Goal: Information Seeking & Learning: Learn about a topic

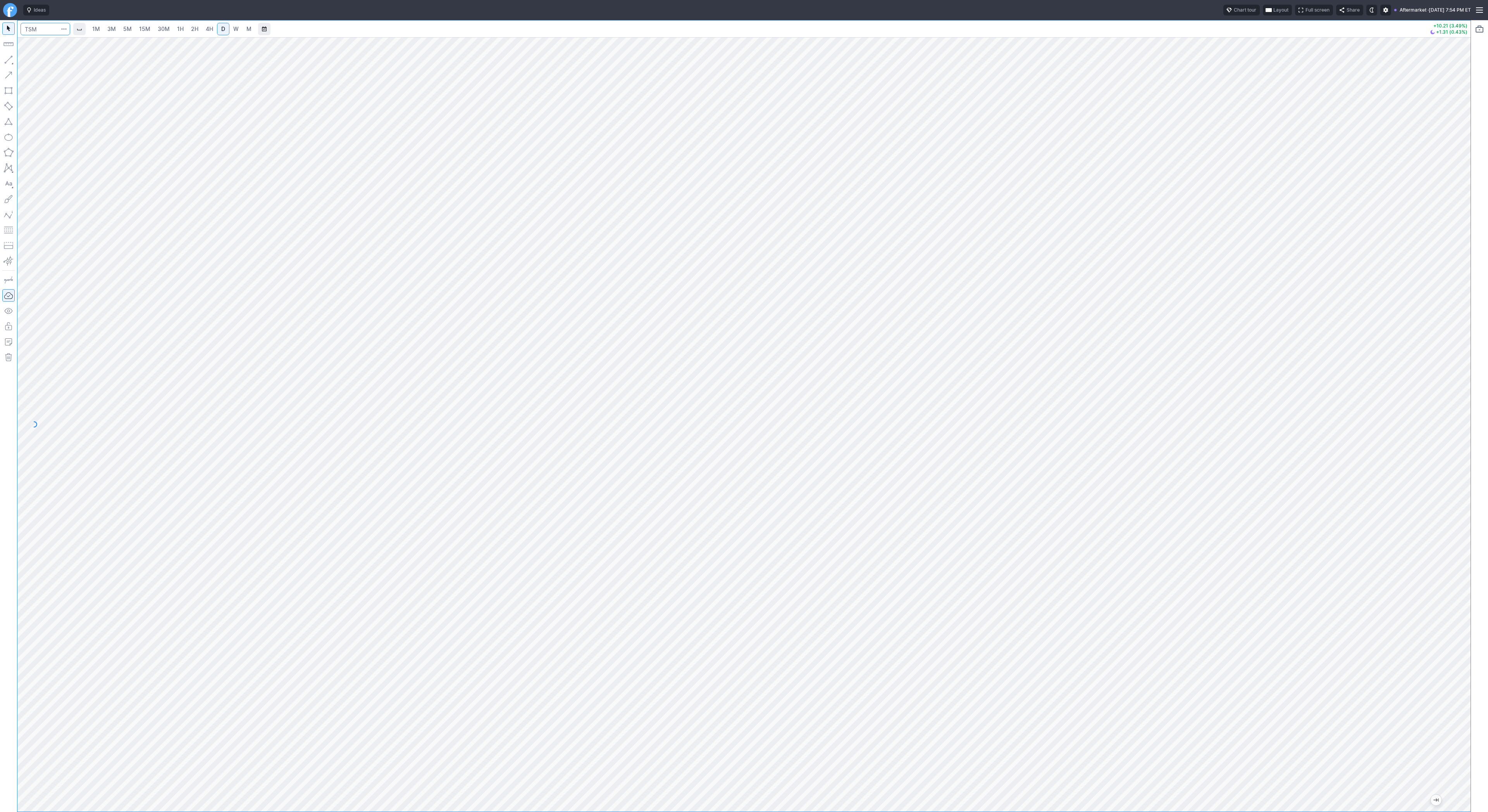
click at [29, 34] on input "Search" at bounding box center [45, 29] width 49 height 13
type input "amd"
click at [114, 30] on span "3M" at bounding box center [112, 29] width 9 height 6
click at [38, 33] on input "Search" at bounding box center [45, 29] width 49 height 13
type input "tmq"
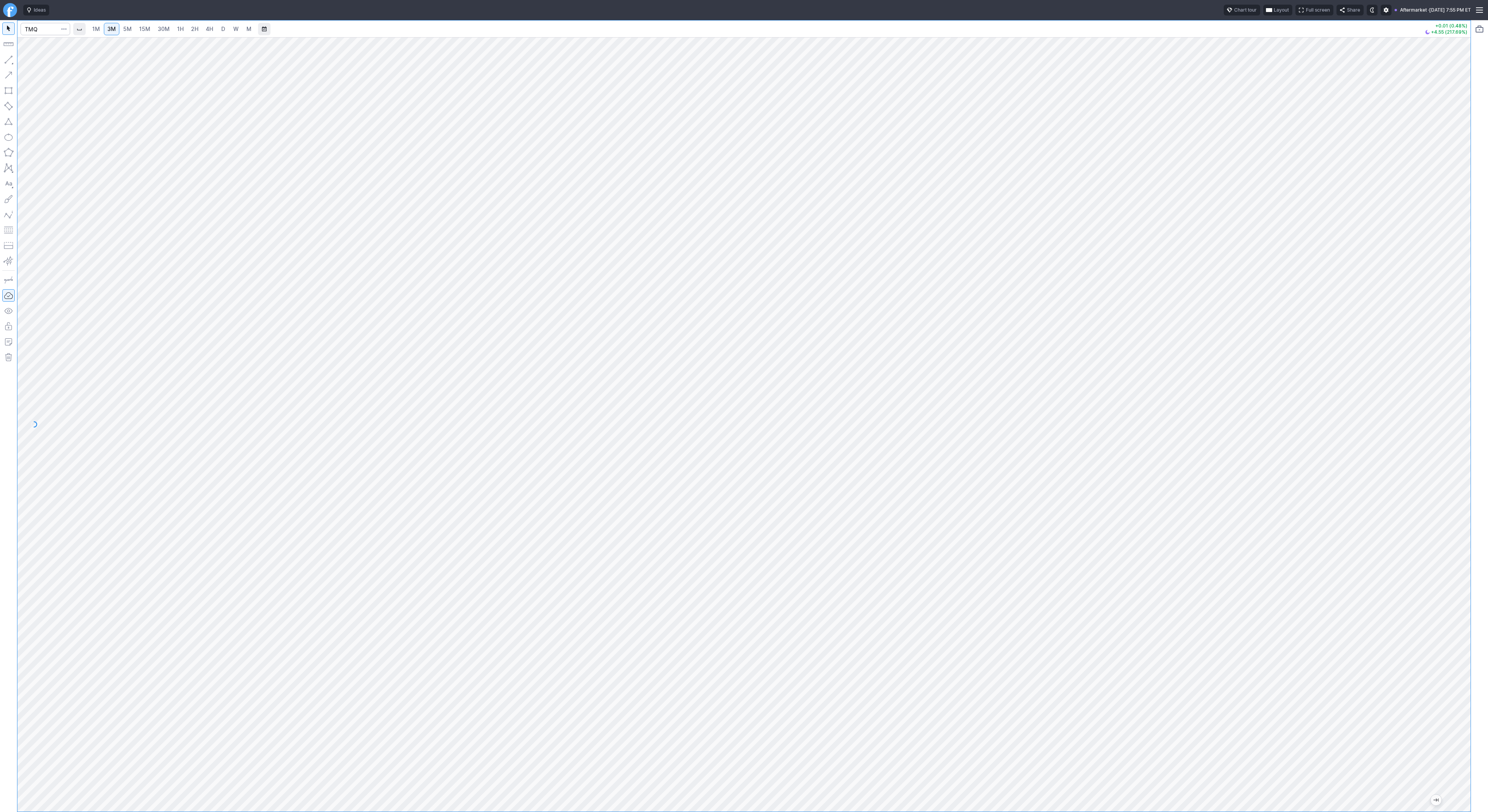
click at [0, 164] on html "Ideas Chart tour Layout Full screen Share Aftermarket · [DATE] 7:55 PM ET 1M 3M…" at bounding box center [744, 406] width 1488 height 812
click at [222, 29] on span "D" at bounding box center [223, 29] width 4 height 6
click at [33, 29] on input "Search" at bounding box center [45, 29] width 49 height 13
type input "sopa"
click at [183, 29] on link "1H" at bounding box center [180, 29] width 13 height 13
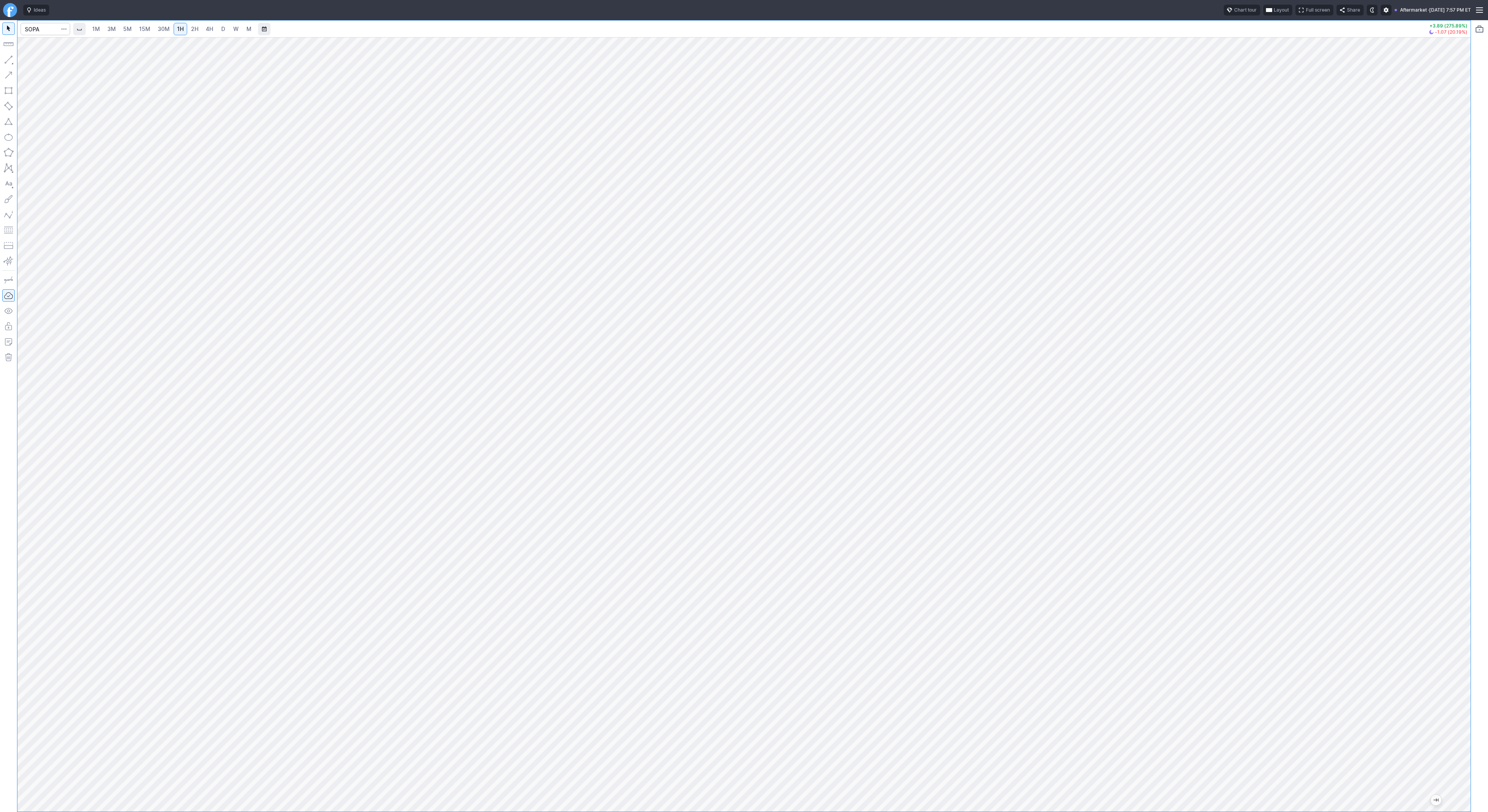
drag, startPoint x: 1466, startPoint y: 428, endPoint x: 1455, endPoint y: 501, distance: 73.8
click at [1470, 506] on div at bounding box center [1462, 422] width 16 height 755
drag, startPoint x: 23, startPoint y: 58, endPoint x: 46, endPoint y: 75, distance: 28.6
click at [25, 61] on span "button" at bounding box center [24, 62] width 4 height 11
click at [54, 62] on span "Line" at bounding box center [45, 62] width 31 height 8
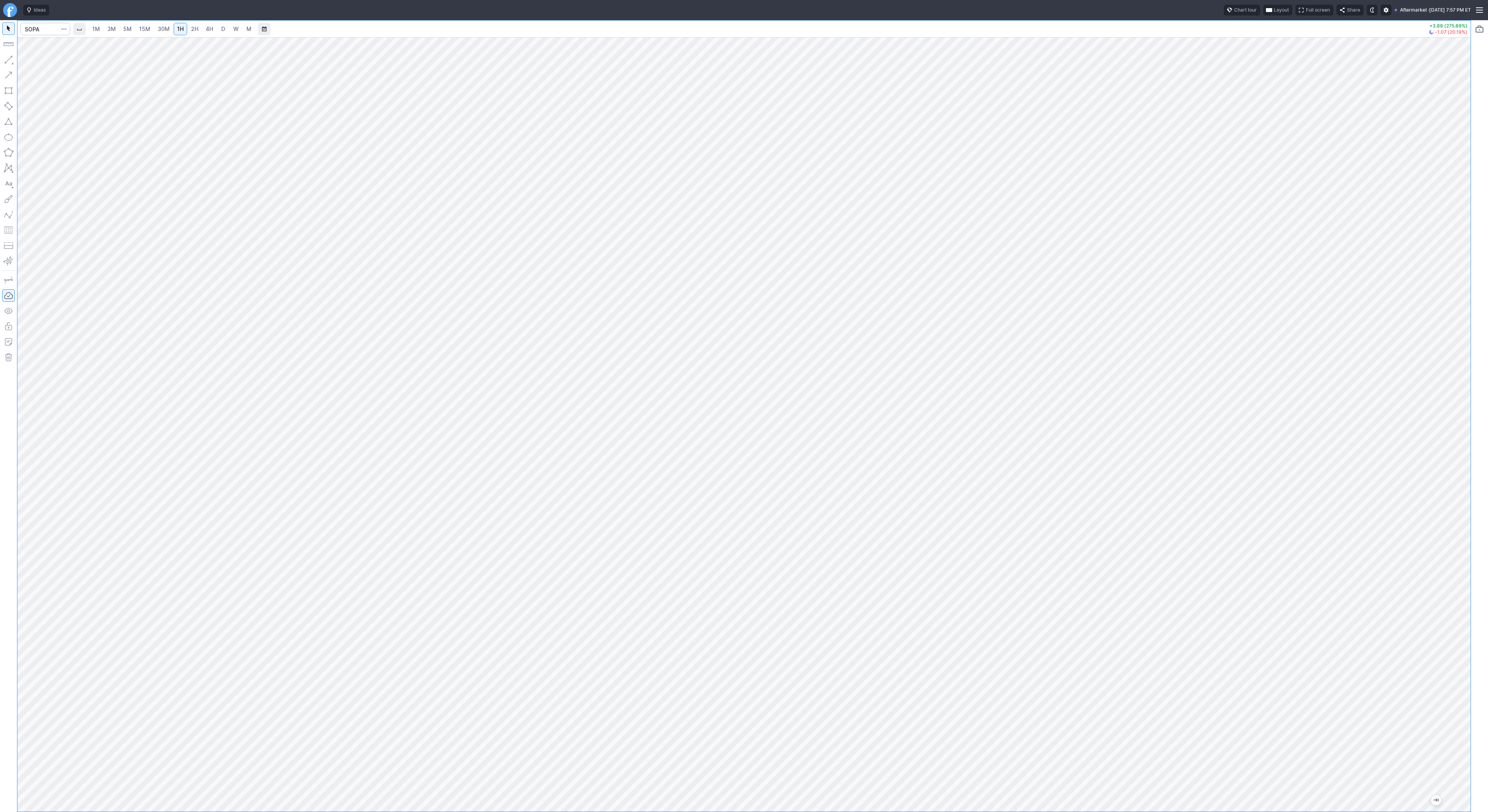
click at [115, 29] on link "3M" at bounding box center [111, 29] width 15 height 13
click at [193, 28] on span "2H" at bounding box center [195, 29] width 7 height 6
click at [28, 63] on button "Line" at bounding box center [41, 62] width 46 height 11
drag, startPoint x: 33, startPoint y: 61, endPoint x: 37, endPoint y: 58, distance: 5.0
click at [34, 58] on span "Line" at bounding box center [45, 62] width 31 height 8
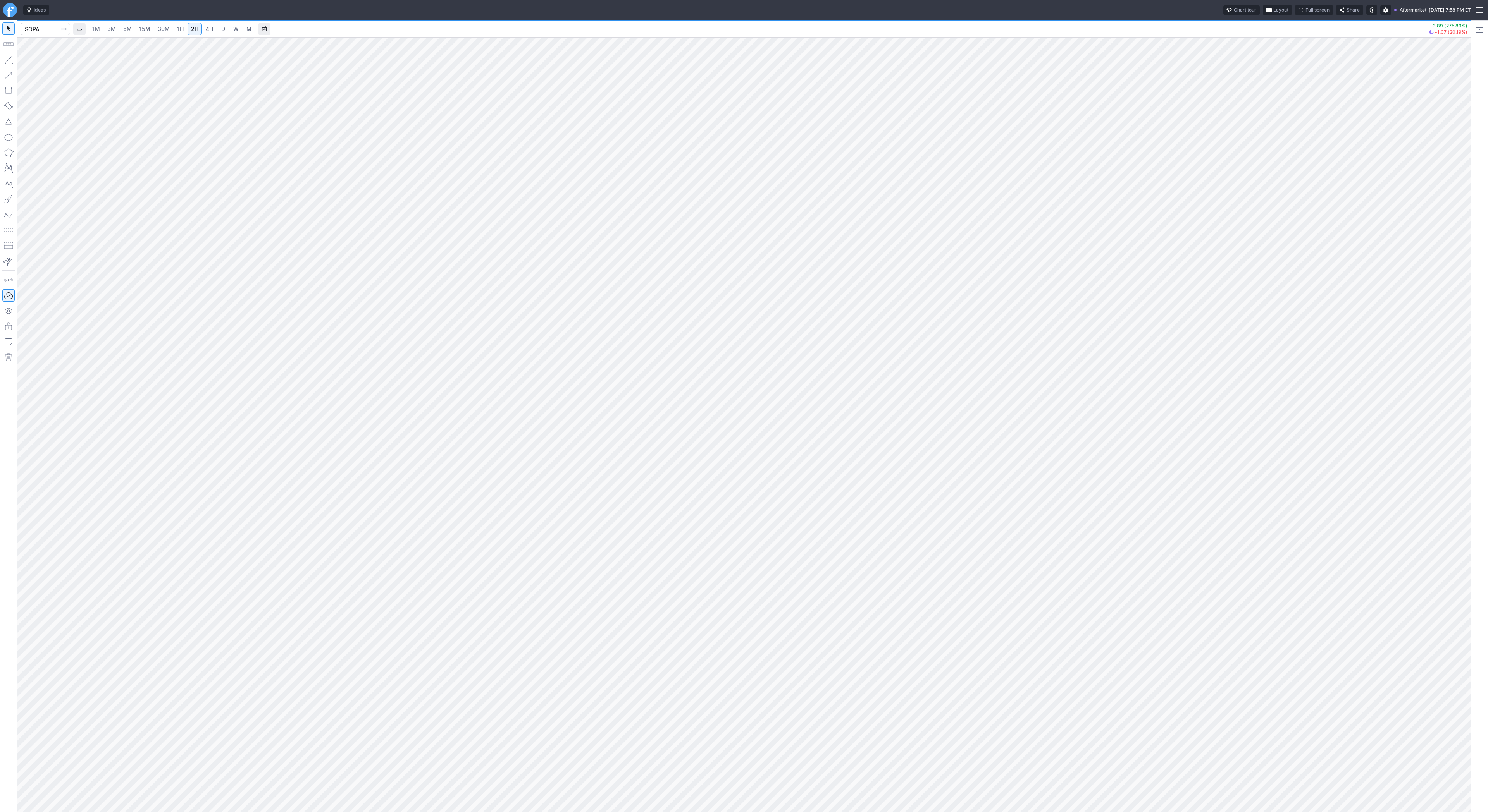
click at [9, 57] on button "button" at bounding box center [9, 60] width 13 height 13
click at [114, 26] on span "3M" at bounding box center [112, 29] width 9 height 6
click at [155, 32] on link "30M" at bounding box center [164, 29] width 19 height 13
click at [40, 30] on input "Search" at bounding box center [45, 29] width 49 height 13
type input "qs"
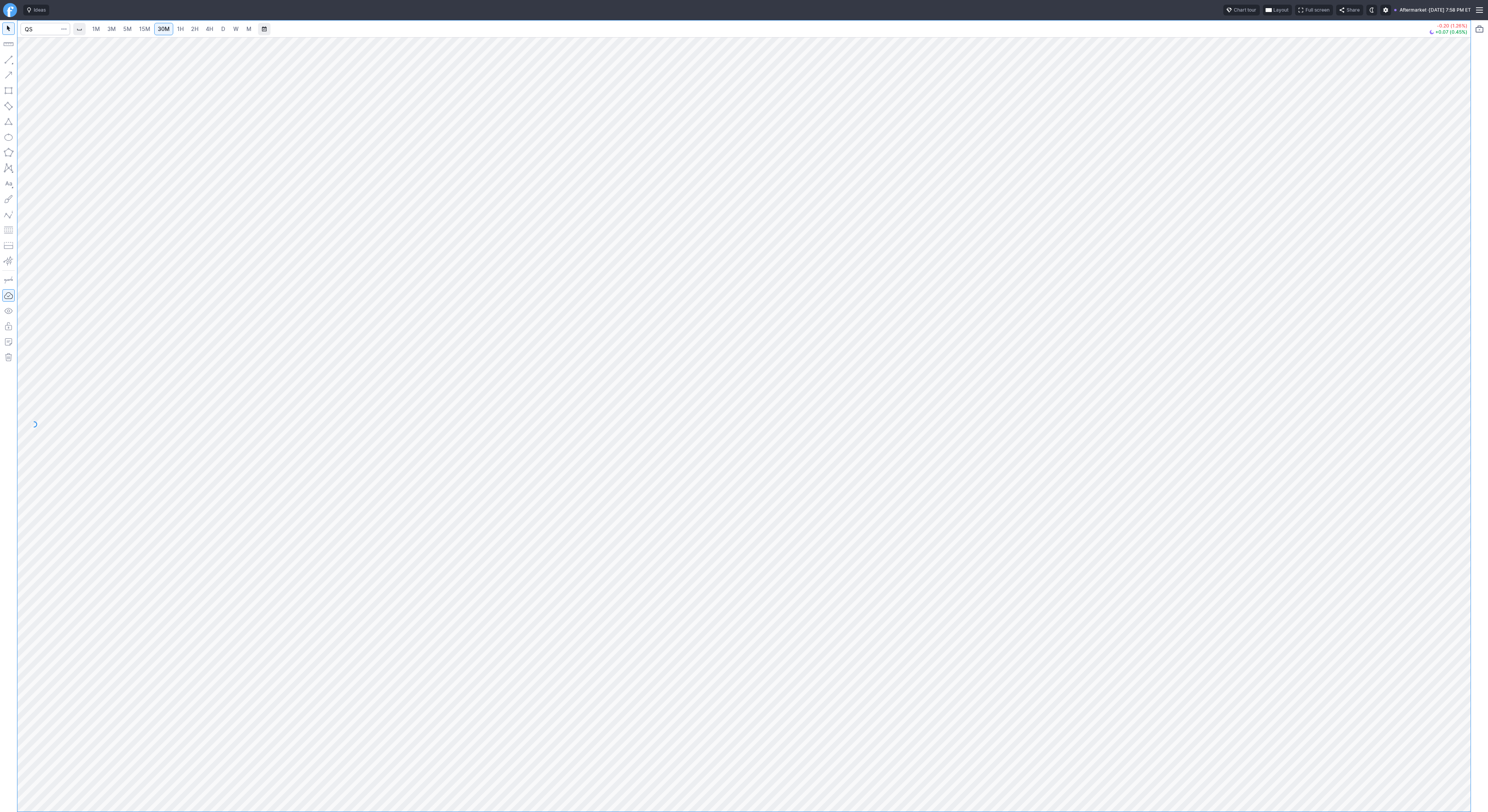
click at [221, 28] on span "D" at bounding box center [223, 29] width 5 height 8
click at [44, 34] on input "Search" at bounding box center [45, 29] width 49 height 13
type input "sbet"
click at [52, 45] on span "SharpLink Gaming Inc" at bounding box center [110, 46] width 119 height 6
click at [29, 61] on span "Line" at bounding box center [45, 62] width 31 height 8
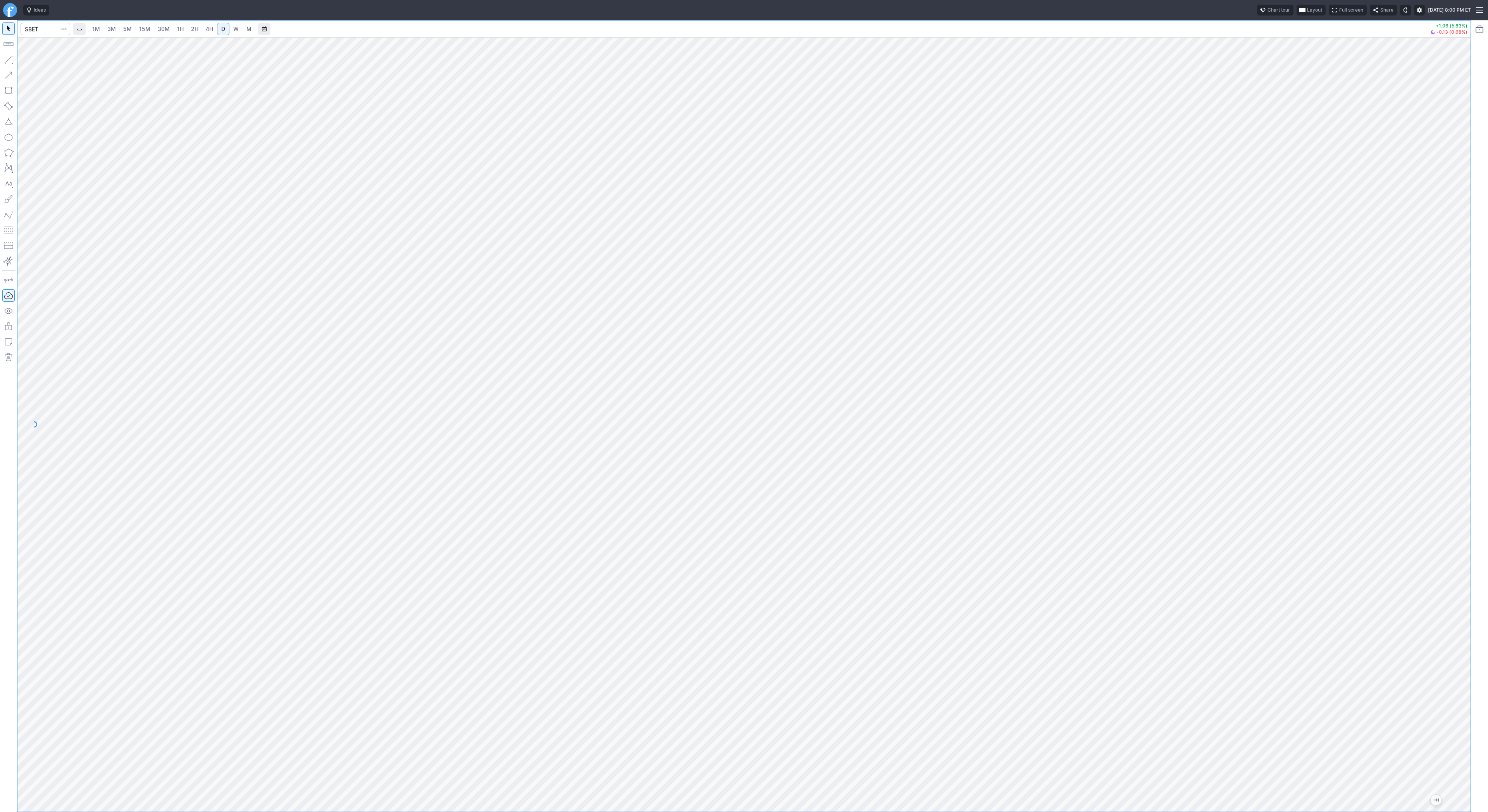
drag, startPoint x: 1461, startPoint y: 664, endPoint x: 1458, endPoint y: 466, distance: 198.0
click at [1458, 466] on div at bounding box center [1462, 422] width 16 height 755
drag, startPoint x: 6, startPoint y: 61, endPoint x: 11, endPoint y: 100, distance: 39.3
click at [6, 66] on div at bounding box center [8, 416] width 17 height 792
click at [12, 57] on button "button" at bounding box center [9, 60] width 13 height 13
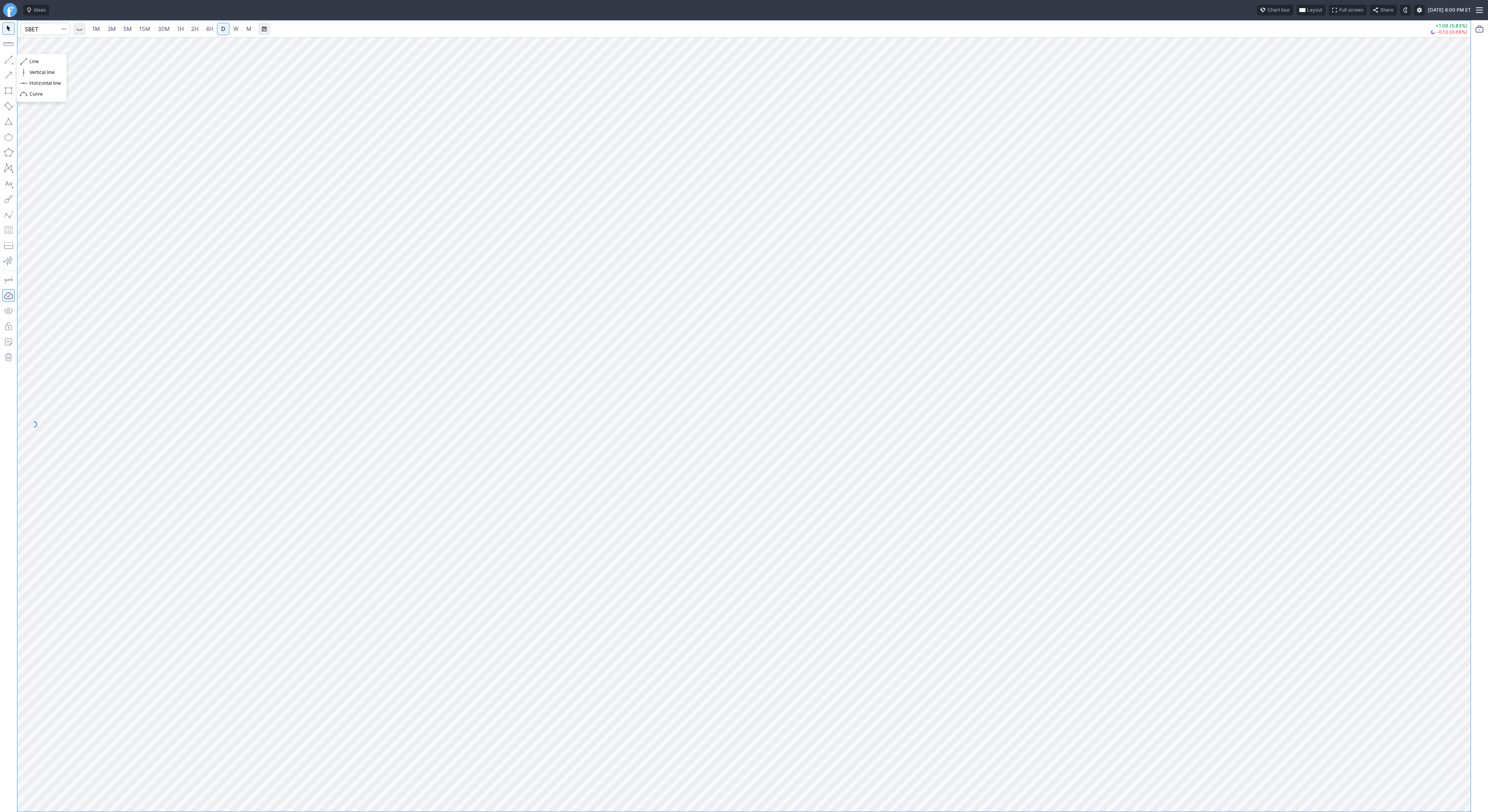
click at [8, 57] on button "button" at bounding box center [9, 60] width 13 height 13
click at [8, 60] on button "button" at bounding box center [9, 60] width 13 height 13
click at [8, 59] on button "button" at bounding box center [9, 60] width 13 height 13
click at [41, 31] on input "Search" at bounding box center [45, 29] width 49 height 13
type input "sofi"
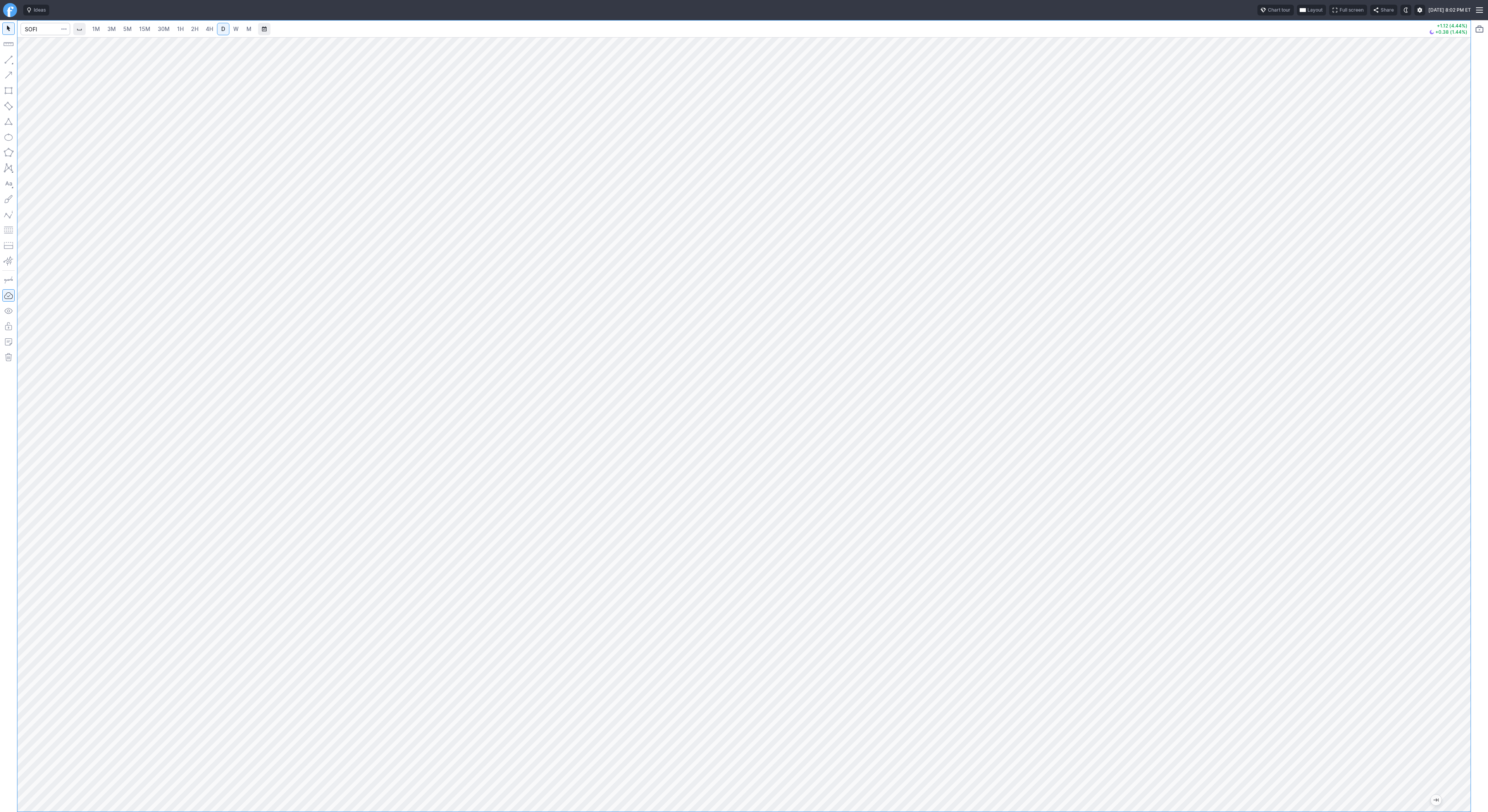
drag, startPoint x: 1467, startPoint y: 513, endPoint x: 1471, endPoint y: 549, distance: 36.2
click at [1471, 553] on div "1M 3M 5M 15M 30M 1H 2H 4H D W M +1.12 (4.44%) +0.38 (1.44%)" at bounding box center [744, 416] width 1488 height 792
click at [27, 61] on button "Line" at bounding box center [41, 62] width 46 height 11
click at [39, 62] on span "Line" at bounding box center [45, 62] width 31 height 8
drag, startPoint x: 44, startPoint y: 66, endPoint x: 46, endPoint y: 76, distance: 10.2
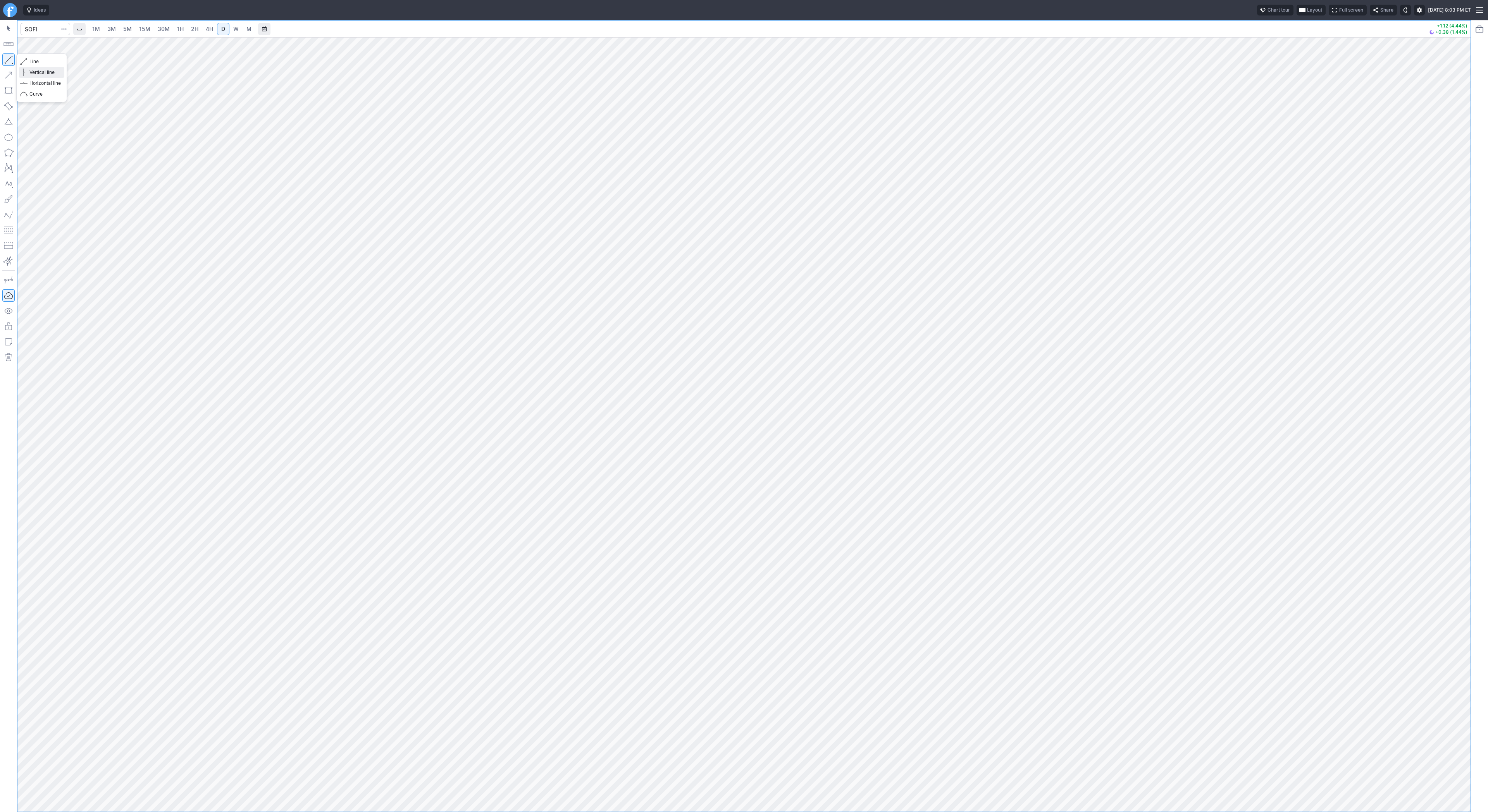
click at [44, 70] on div "Line Vertical line Horizontal line Curve" at bounding box center [41, 78] width 46 height 44
drag, startPoint x: 32, startPoint y: 63, endPoint x: 34, endPoint y: 71, distance: 8.2
click at [33, 70] on div "Line Vertical line Horizontal line Curve" at bounding box center [41, 78] width 46 height 44
drag, startPoint x: 4, startPoint y: 61, endPoint x: 11, endPoint y: 91, distance: 30.8
click at [3, 65] on button "button" at bounding box center [9, 60] width 13 height 13
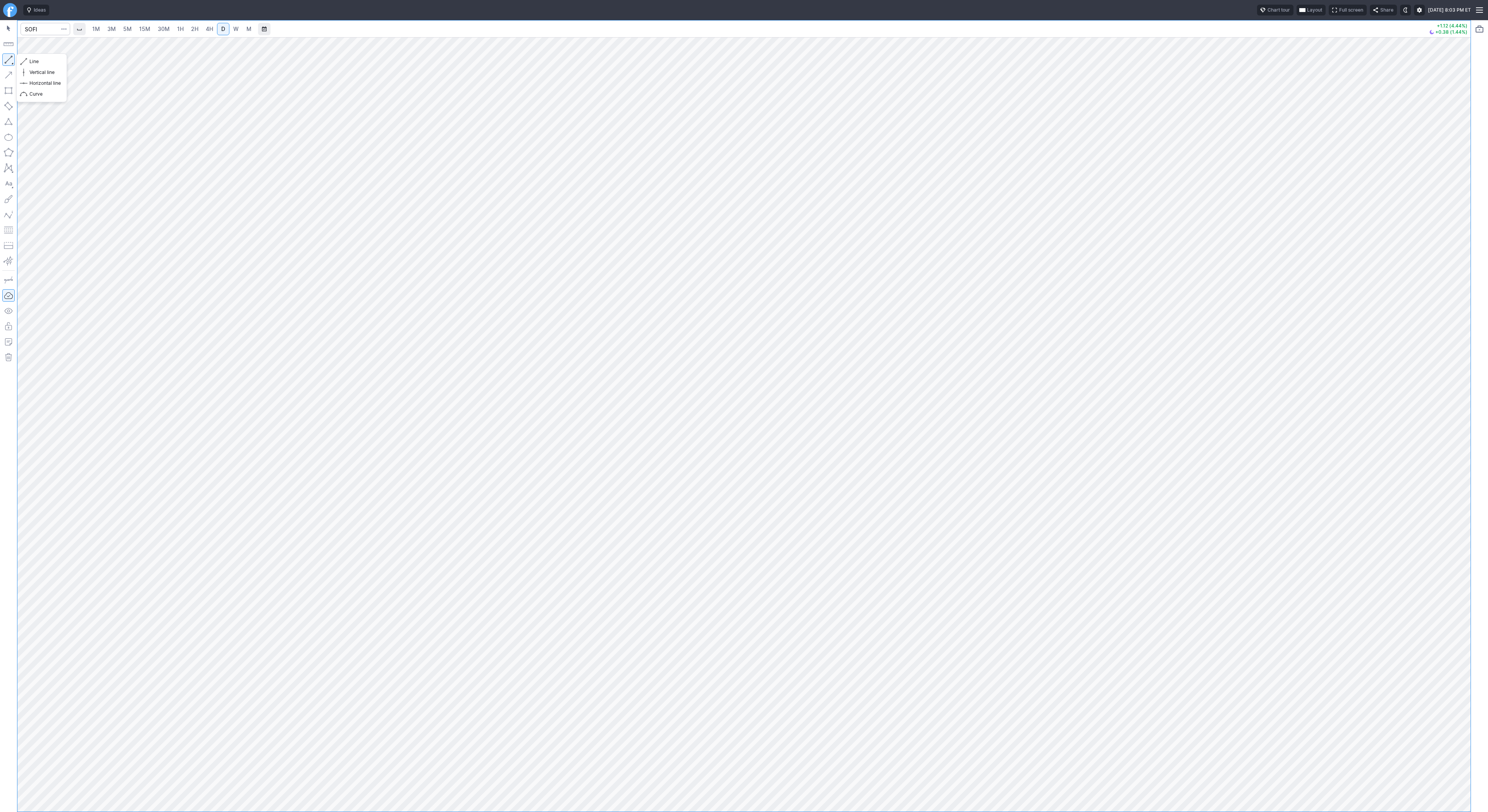
click at [4, 60] on button "button" at bounding box center [9, 60] width 13 height 13
drag, startPoint x: 13, startPoint y: 58, endPoint x: 12, endPoint y: 77, distance: 19.0
click at [12, 62] on button "button" at bounding box center [9, 60] width 13 height 13
click at [38, 61] on span "Line" at bounding box center [45, 62] width 31 height 8
drag, startPoint x: 53, startPoint y: 65, endPoint x: 53, endPoint y: 83, distance: 18.0
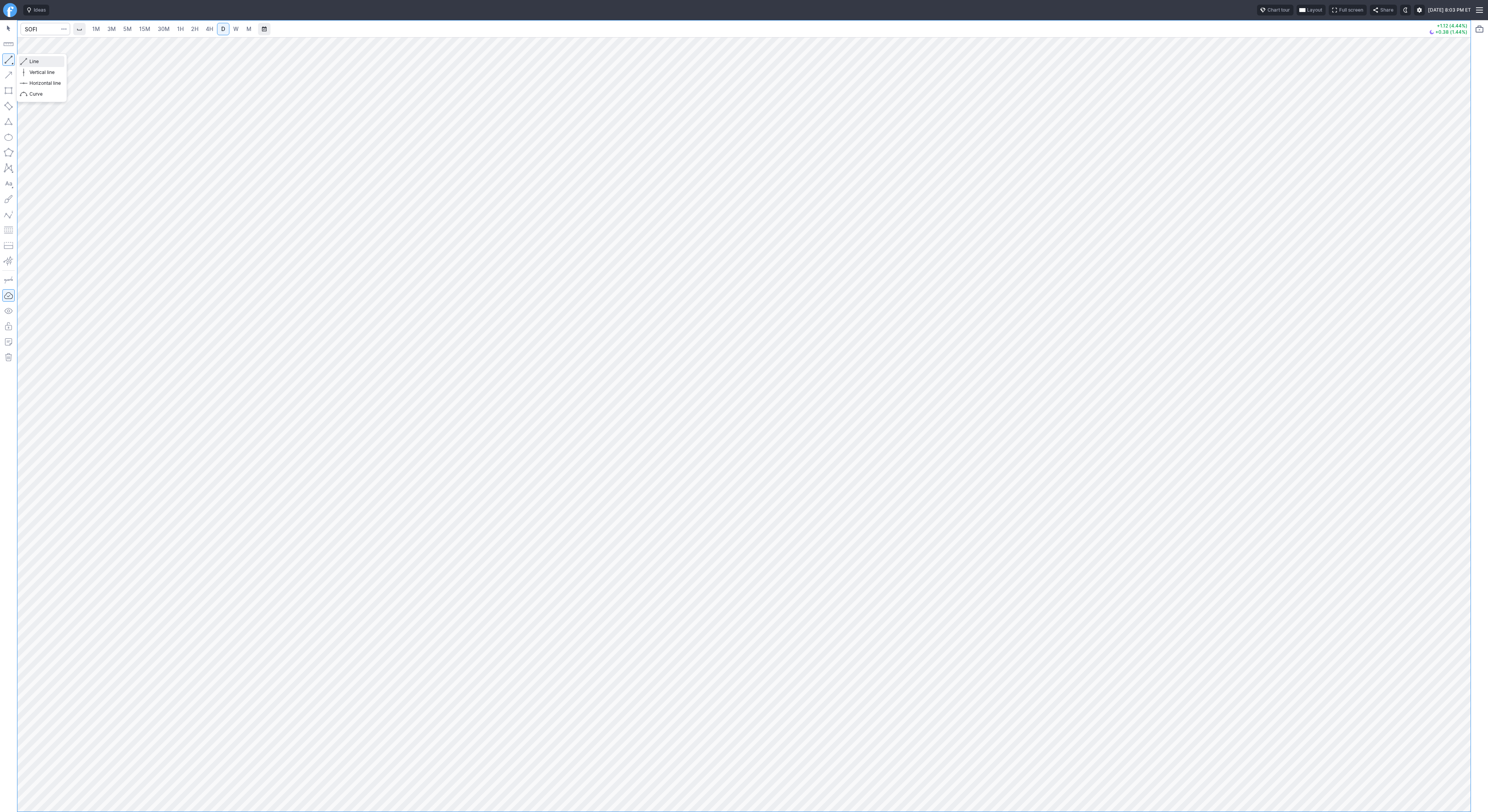
click at [53, 66] on button "Line" at bounding box center [41, 62] width 46 height 11
click at [48, 29] on input "Search" at bounding box center [45, 29] width 49 height 13
type input "coin"
click at [192, 29] on span "2H" at bounding box center [195, 29] width 7 height 6
drag, startPoint x: 34, startPoint y: 63, endPoint x: 38, endPoint y: 69, distance: 7.2
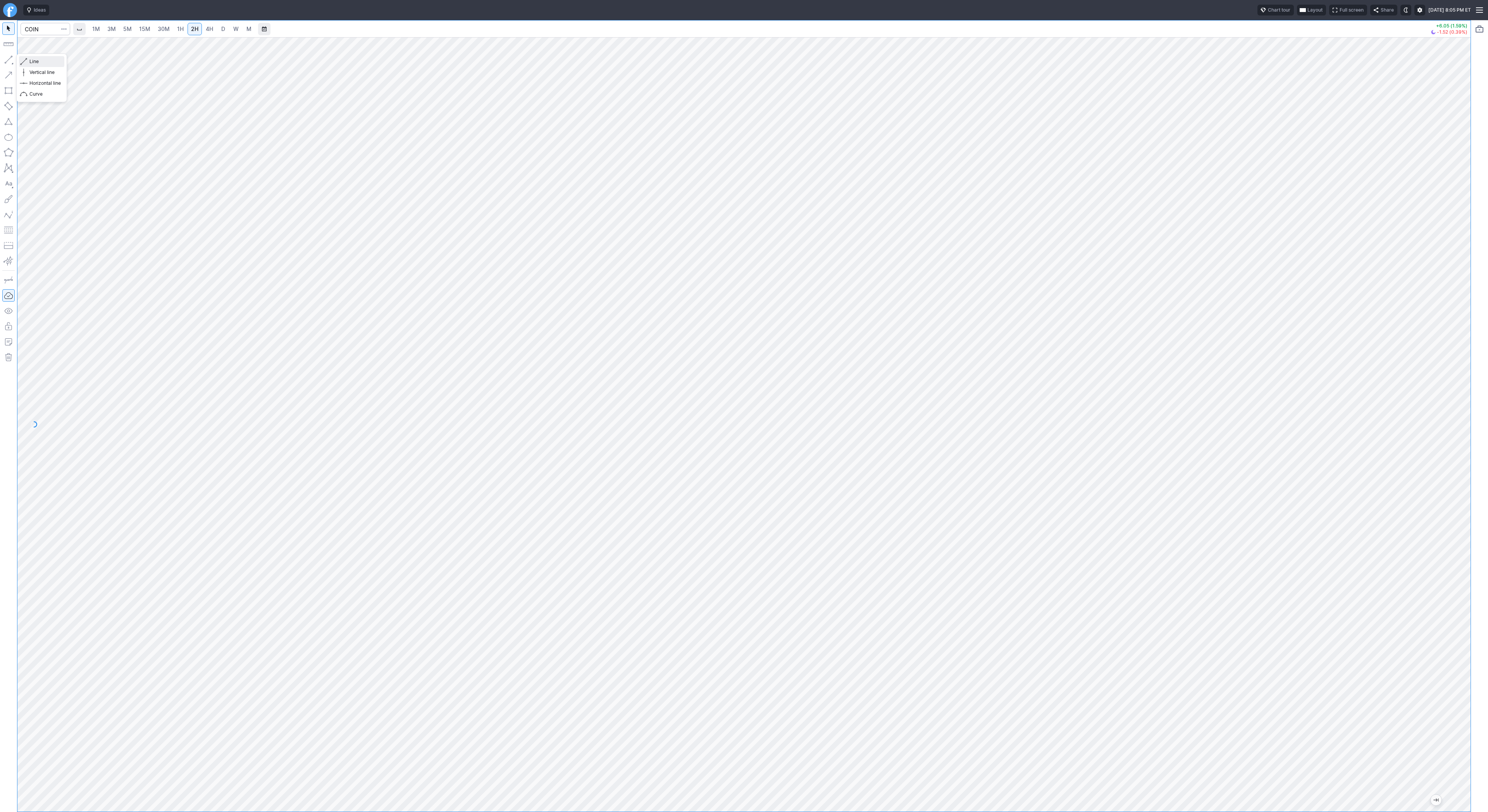
click at [34, 63] on span "Line" at bounding box center [45, 62] width 31 height 8
click at [36, 61] on span "Line" at bounding box center [45, 62] width 31 height 8
click at [1460, 351] on div at bounding box center [1462, 422] width 16 height 755
drag, startPoint x: 34, startPoint y: 61, endPoint x: 46, endPoint y: 85, distance: 26.8
click at [34, 61] on span "Line" at bounding box center [45, 62] width 31 height 8
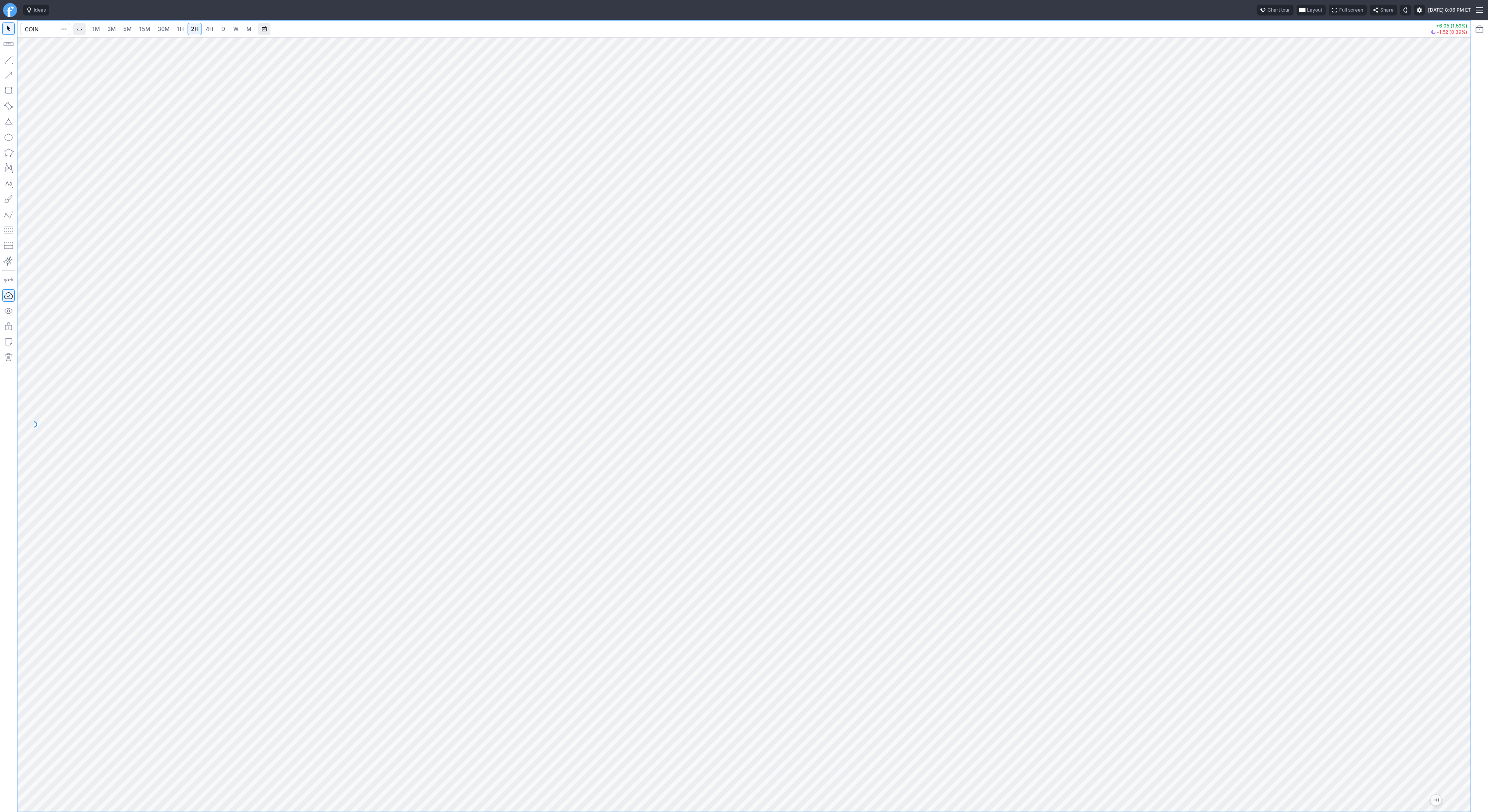
click at [230, 29] on link "W" at bounding box center [236, 29] width 13 height 13
click at [1470, 359] on div at bounding box center [1462, 422] width 16 height 755
click at [47, 28] on input "Search" at bounding box center [45, 29] width 49 height 13
type input "crnc"
click at [218, 27] on link "D" at bounding box center [223, 29] width 13 height 13
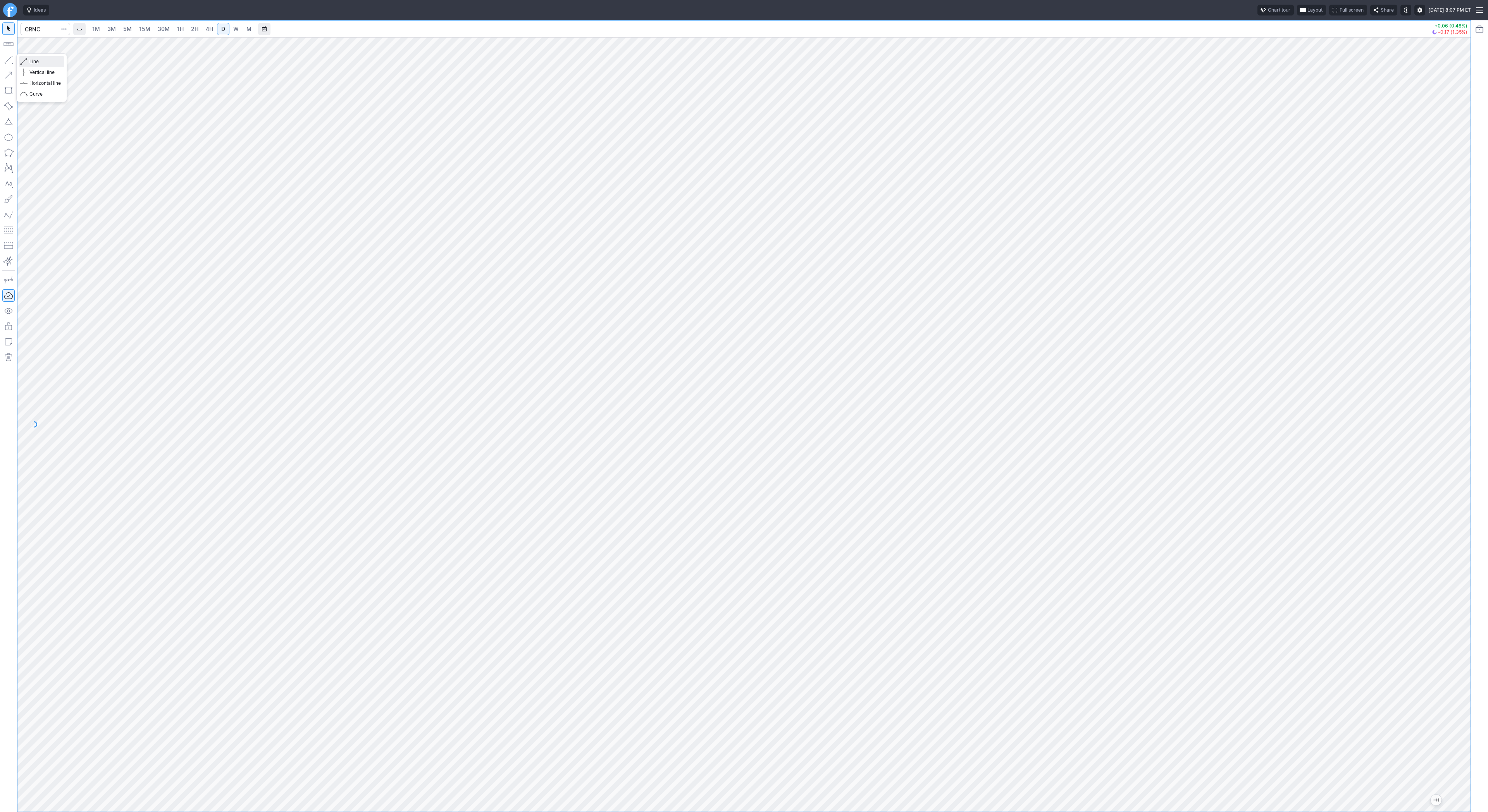
click at [27, 61] on button "Line" at bounding box center [41, 62] width 46 height 11
click at [28, 62] on button "Line" at bounding box center [41, 62] width 46 height 11
click at [27, 60] on button "Line" at bounding box center [41, 62] width 46 height 11
click at [38, 63] on span "Line" at bounding box center [45, 62] width 31 height 8
click at [6, 55] on button "button" at bounding box center [9, 60] width 13 height 13
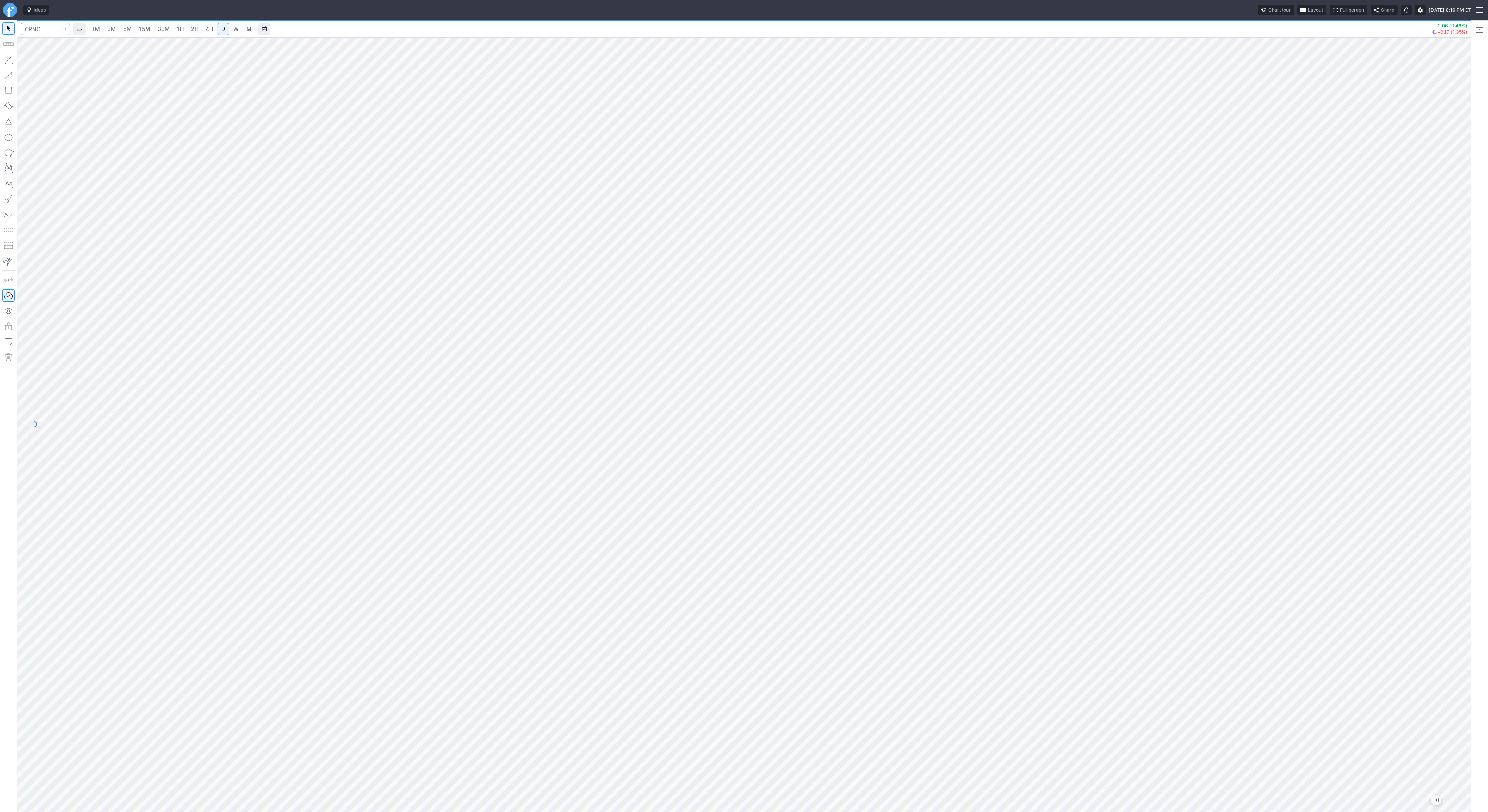
click at [39, 28] on input "Search" at bounding box center [45, 29] width 49 height 13
type input "[PERSON_NAME]"
click at [4, 63] on button "button" at bounding box center [9, 60] width 13 height 13
click at [35, 61] on span "Line" at bounding box center [45, 62] width 31 height 8
click at [46, 62] on span "Line" at bounding box center [45, 62] width 31 height 8
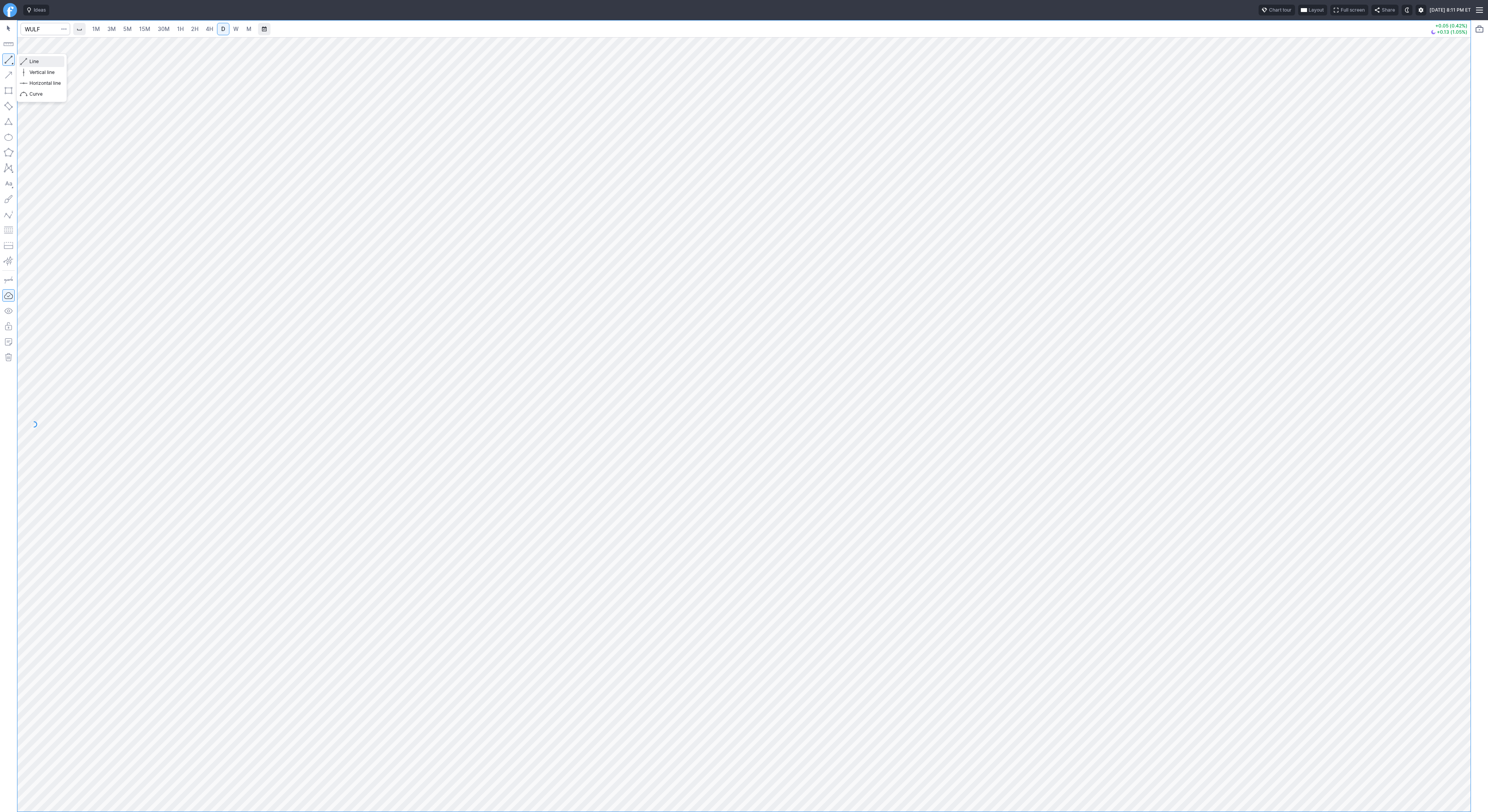
drag, startPoint x: 30, startPoint y: 62, endPoint x: 56, endPoint y: 97, distance: 43.6
click at [30, 62] on span "Line" at bounding box center [45, 62] width 31 height 8
drag, startPoint x: 1475, startPoint y: 509, endPoint x: 1476, endPoint y: 489, distance: 20.0
click at [1476, 489] on div "1M 3M 5M 15M 30M 1H 2H 4H D W M +0.05 (0.42%) +0.13 (1.05%)" at bounding box center [744, 416] width 1488 height 792
click at [34, 63] on span "Line" at bounding box center [45, 62] width 31 height 8
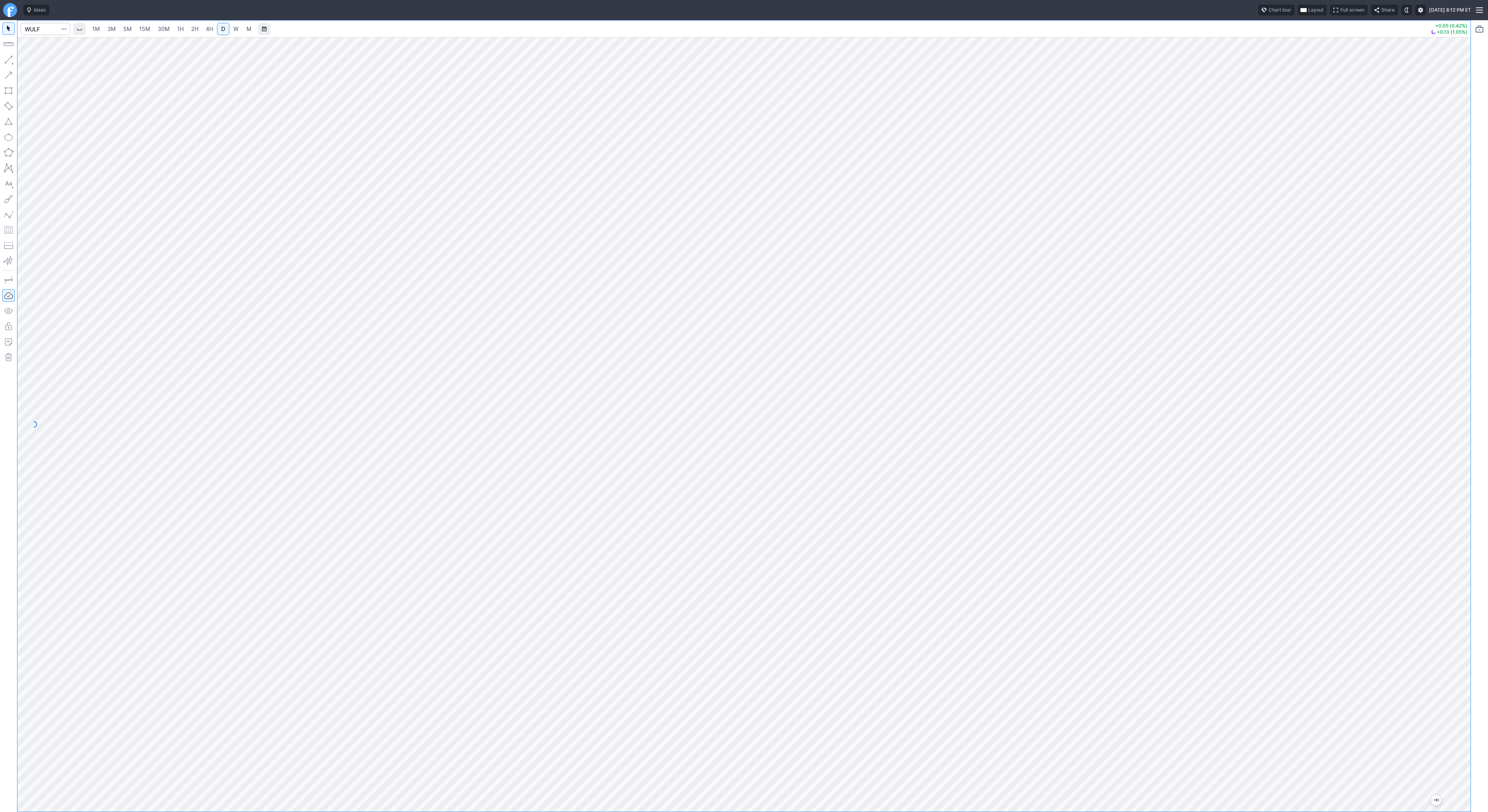
click at [174, 27] on link "1H" at bounding box center [180, 29] width 13 height 13
click at [43, 61] on span "Line" at bounding box center [45, 62] width 31 height 8
click at [6, 54] on button "button" at bounding box center [9, 60] width 13 height 13
click at [1450, 172] on div at bounding box center [744, 424] width 1453 height 774
drag, startPoint x: 1458, startPoint y: 183, endPoint x: 587, endPoint y: 805, distance: 1070.3
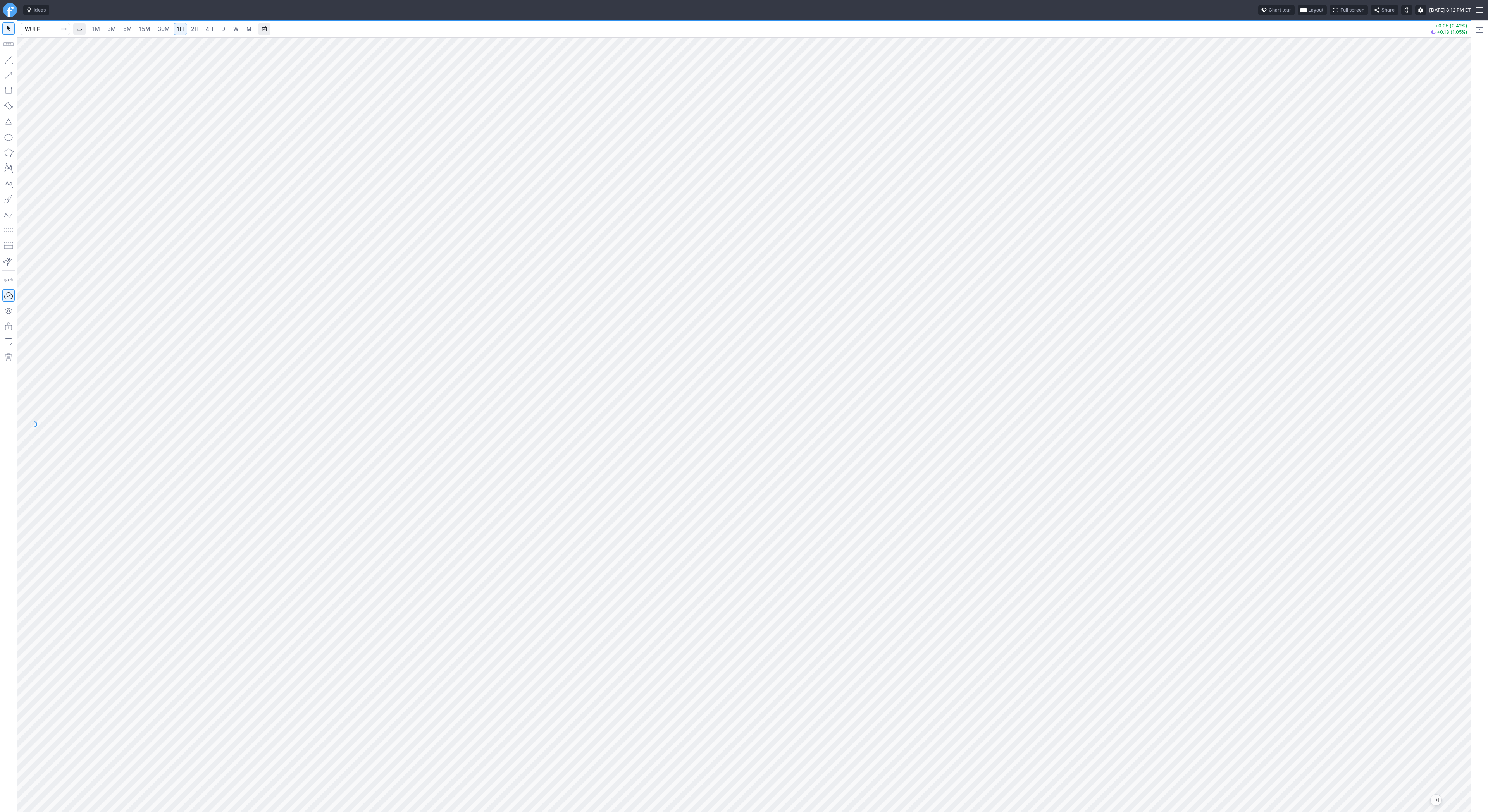
click at [583, 808] on div at bounding box center [744, 424] width 1453 height 774
drag, startPoint x: 29, startPoint y: 61, endPoint x: 38, endPoint y: 85, distance: 25.6
click at [33, 76] on div "Line Vertical line Horizontal line Curve" at bounding box center [41, 78] width 46 height 44
click at [9, 61] on button "button" at bounding box center [9, 60] width 13 height 13
click at [206, 23] on link "4H" at bounding box center [209, 29] width 14 height 13
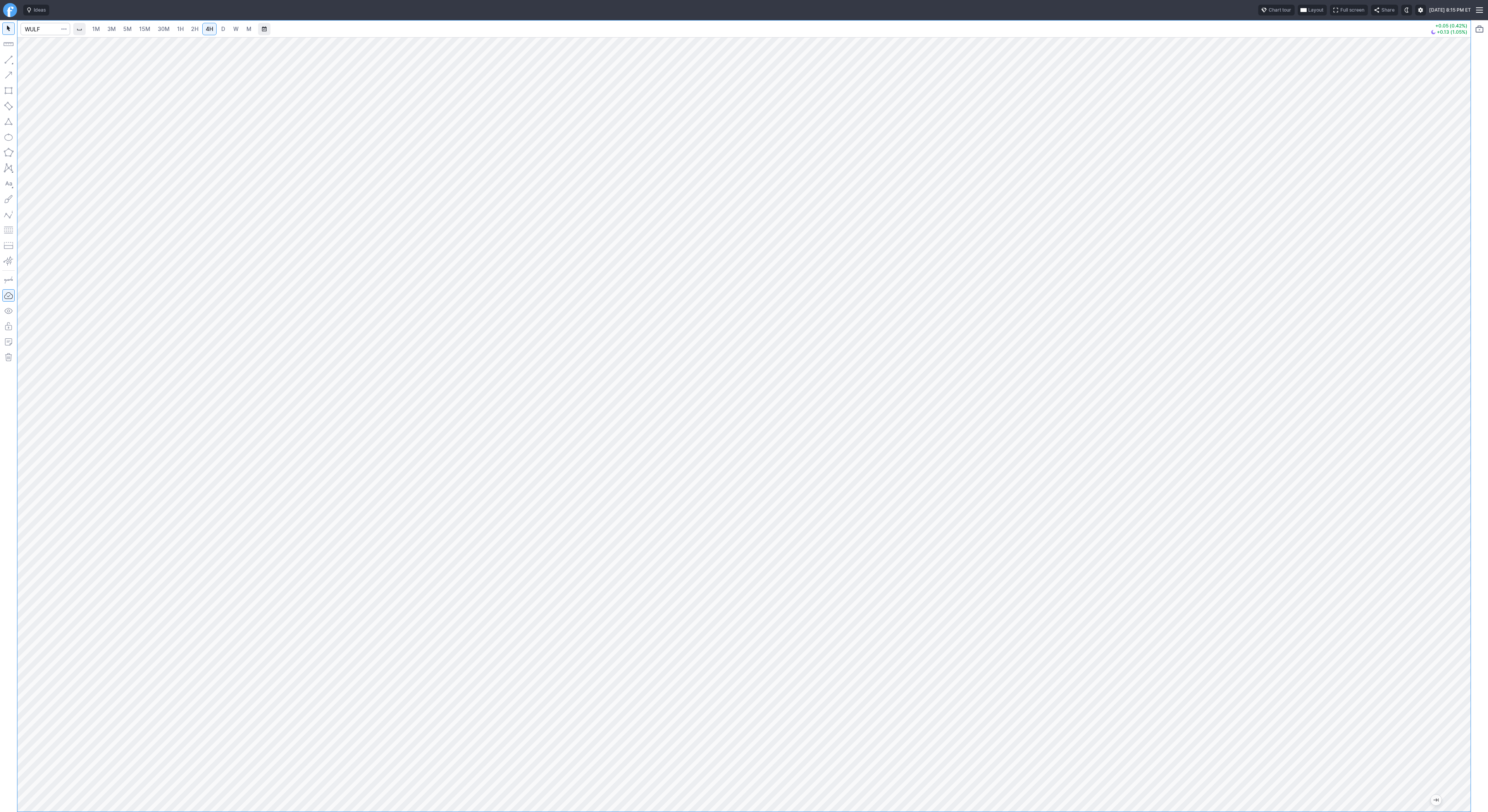
click at [1450, 606] on div at bounding box center [744, 424] width 1453 height 774
drag, startPoint x: 43, startPoint y: 61, endPoint x: 63, endPoint y: 80, distance: 27.6
click at [45, 64] on span "Line" at bounding box center [45, 62] width 31 height 8
click at [41, 61] on span "Line" at bounding box center [45, 62] width 31 height 8
drag, startPoint x: 29, startPoint y: 61, endPoint x: 58, endPoint y: 88, distance: 39.6
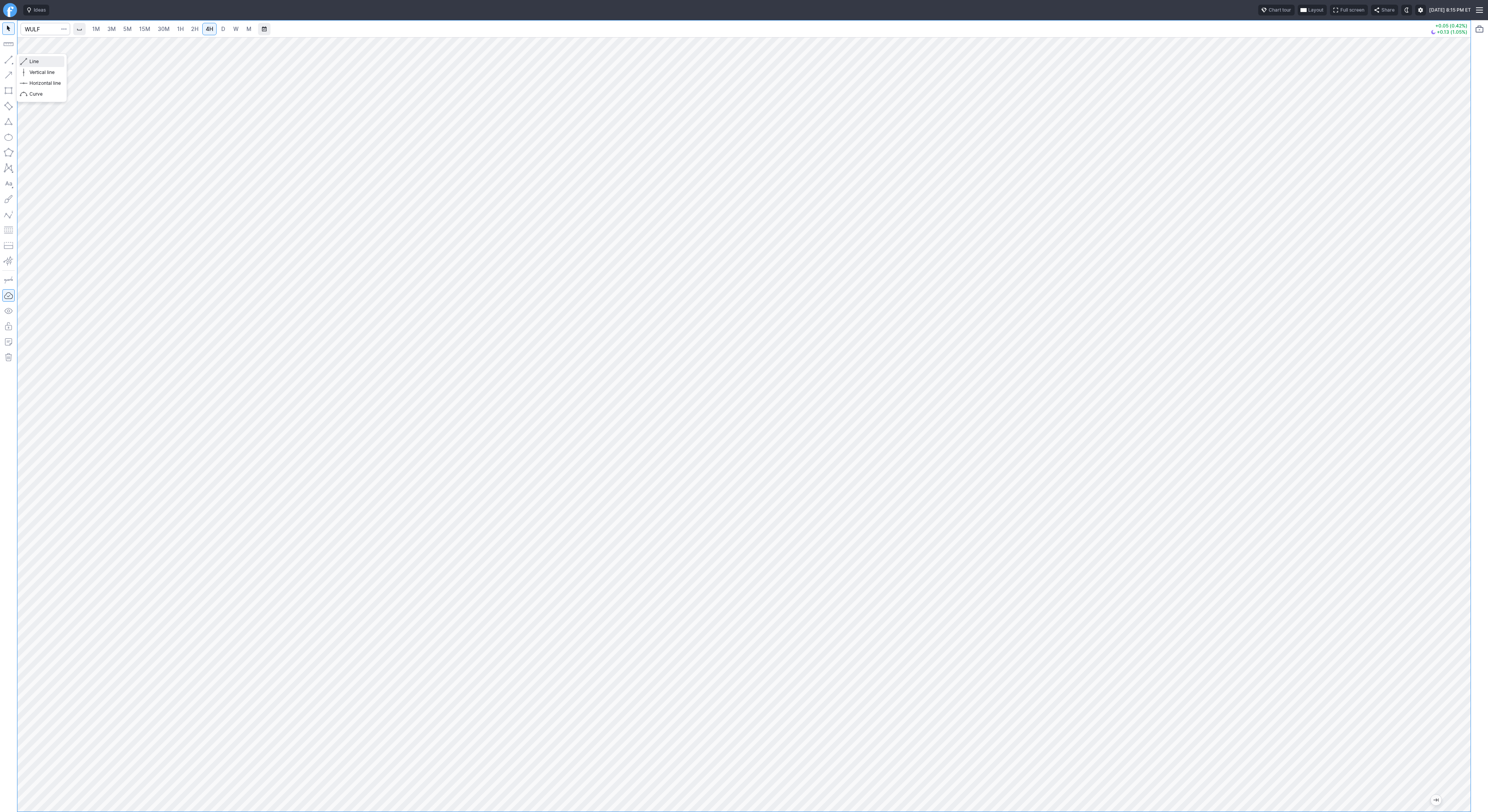
click at [32, 66] on button "Line" at bounding box center [41, 62] width 46 height 11
drag, startPoint x: 8, startPoint y: 59, endPoint x: 9, endPoint y: 63, distance: 4.1
click at [8, 61] on button "button" at bounding box center [9, 60] width 13 height 13
drag, startPoint x: 39, startPoint y: 61, endPoint x: 44, endPoint y: 86, distance: 25.5
click at [40, 66] on button "Line" at bounding box center [41, 62] width 46 height 11
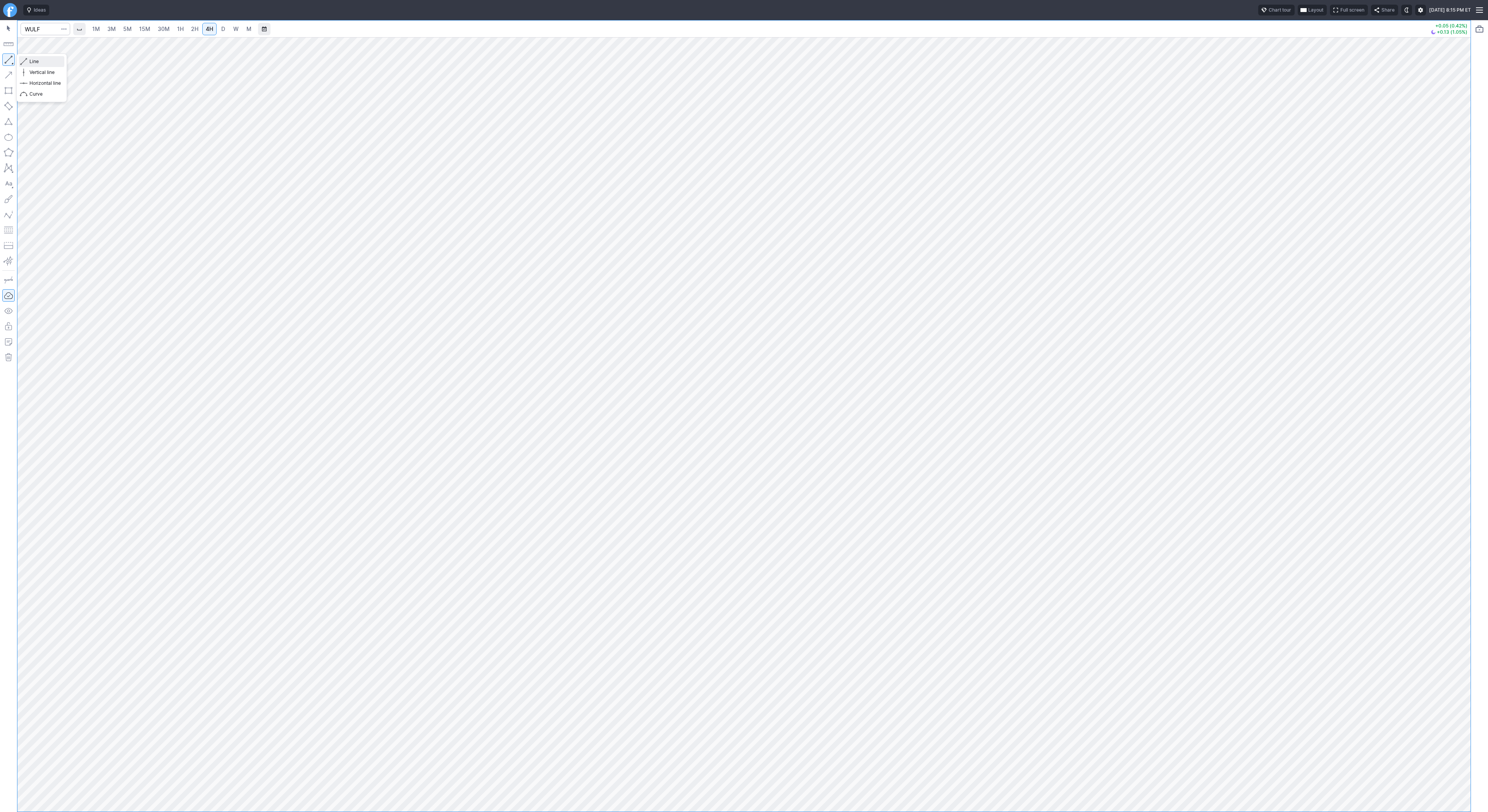
click at [38, 61] on span "Line" at bounding box center [45, 62] width 31 height 8
drag, startPoint x: 5, startPoint y: 60, endPoint x: 6, endPoint y: 111, distance: 51.0
click at [5, 60] on button "button" at bounding box center [9, 60] width 13 height 13
click at [9, 57] on button "button" at bounding box center [9, 60] width 13 height 13
click at [39, 61] on span "Line" at bounding box center [45, 62] width 31 height 8
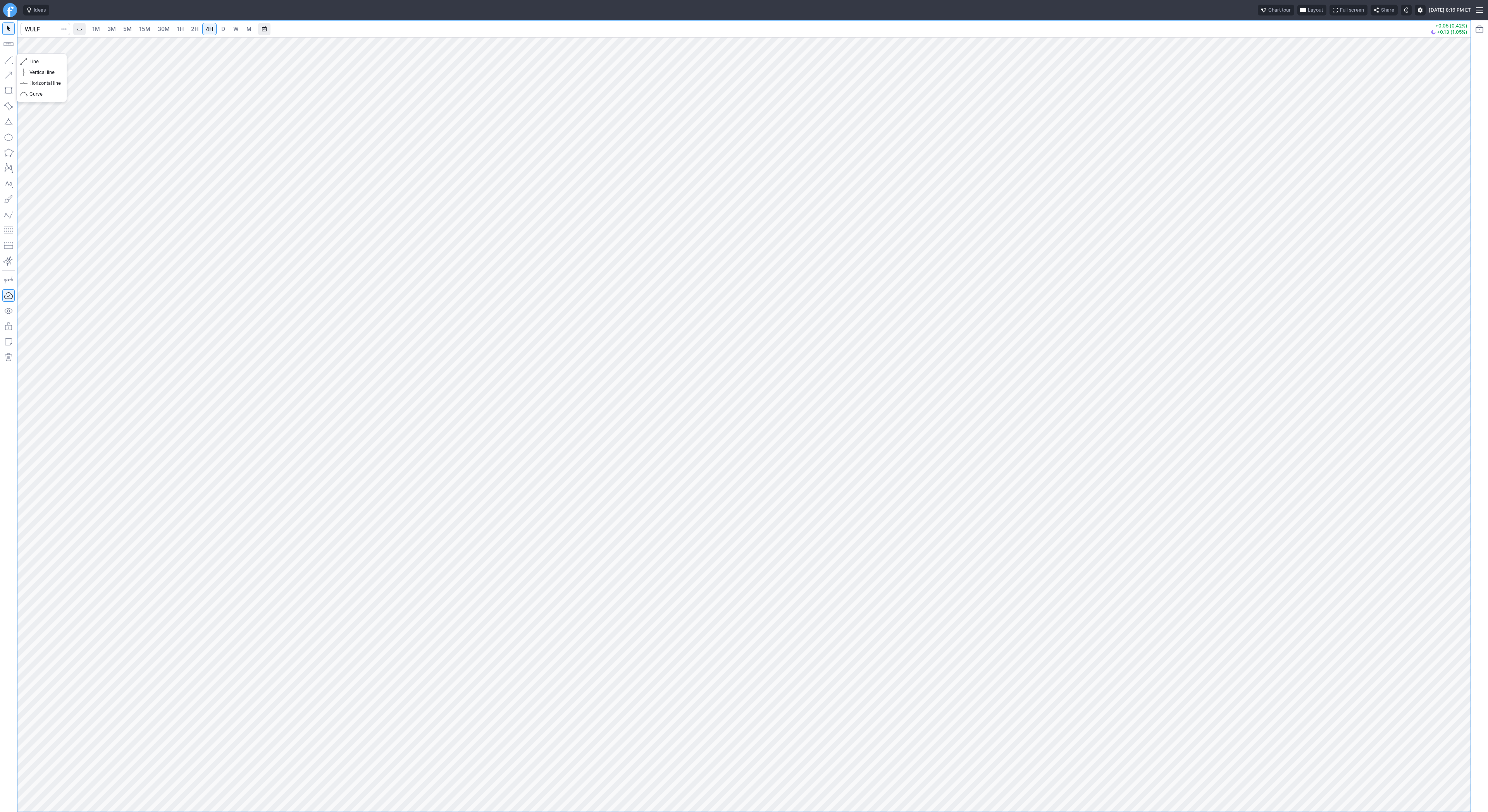
drag, startPoint x: 12, startPoint y: 60, endPoint x: 18, endPoint y: 90, distance: 30.6
click at [12, 62] on button "button" at bounding box center [9, 60] width 13 height 13
click at [191, 29] on span "2H" at bounding box center [195, 29] width 7 height 6
click at [212, 29] on link "4H" at bounding box center [209, 29] width 14 height 13
click at [1453, 517] on div at bounding box center [744, 424] width 1453 height 774
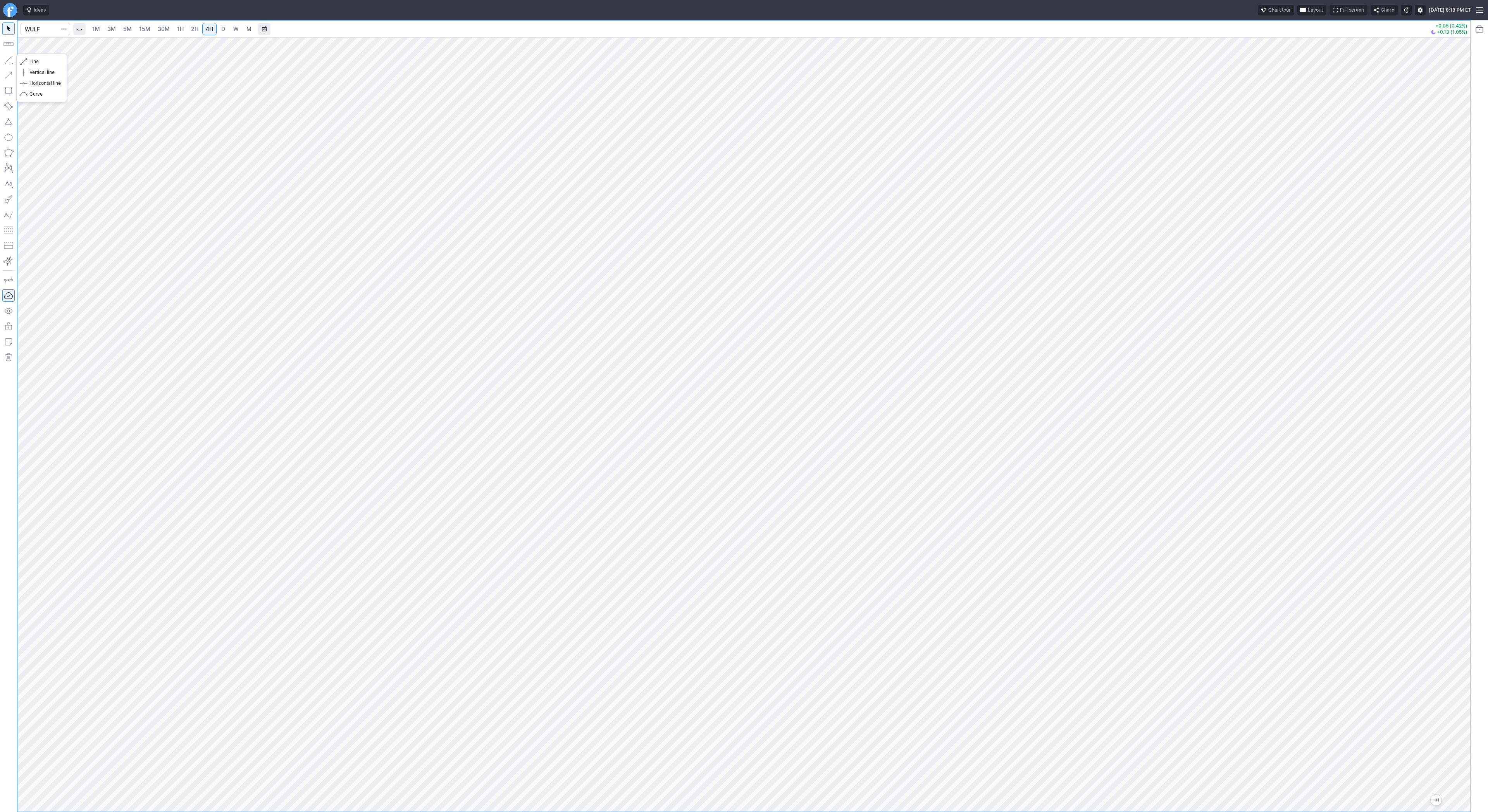
click at [10, 58] on button "button" at bounding box center [9, 60] width 13 height 13
click at [222, 29] on span "D" at bounding box center [223, 29] width 4 height 6
drag, startPoint x: 1466, startPoint y: 472, endPoint x: 1455, endPoint y: 515, distance: 44.4
click at [1465, 519] on div at bounding box center [1462, 422] width 16 height 755
click at [11, 61] on button "button" at bounding box center [9, 60] width 13 height 13
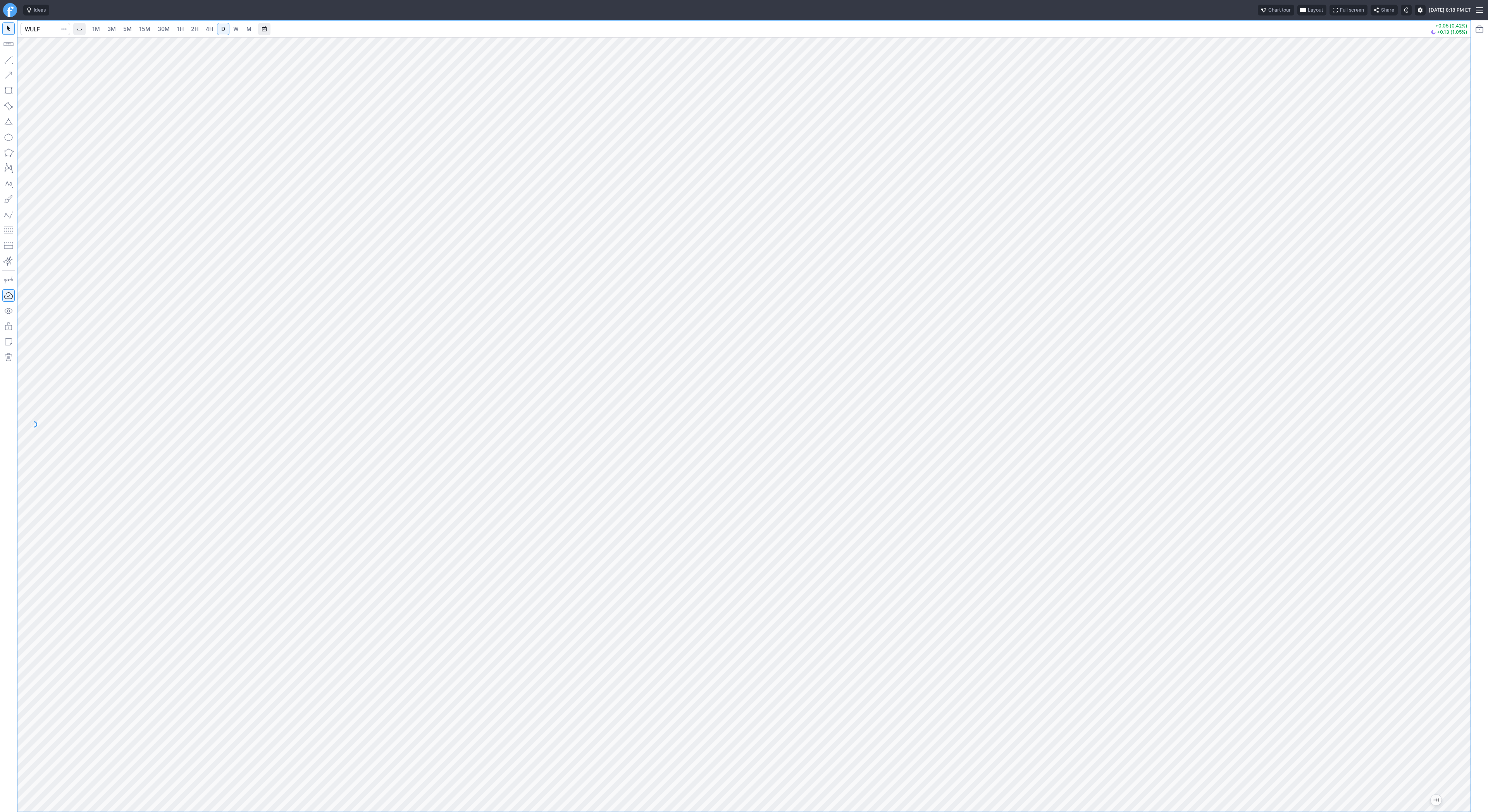
click at [159, 31] on span "30M" at bounding box center [163, 29] width 12 height 6
click at [46, 29] on input "Search" at bounding box center [45, 29] width 49 height 13
type input "btbt"
click at [55, 43] on span "Bit Digital Inc" at bounding box center [67, 46] width 29 height 6
click at [38, 31] on input "Search" at bounding box center [45, 29] width 49 height 13
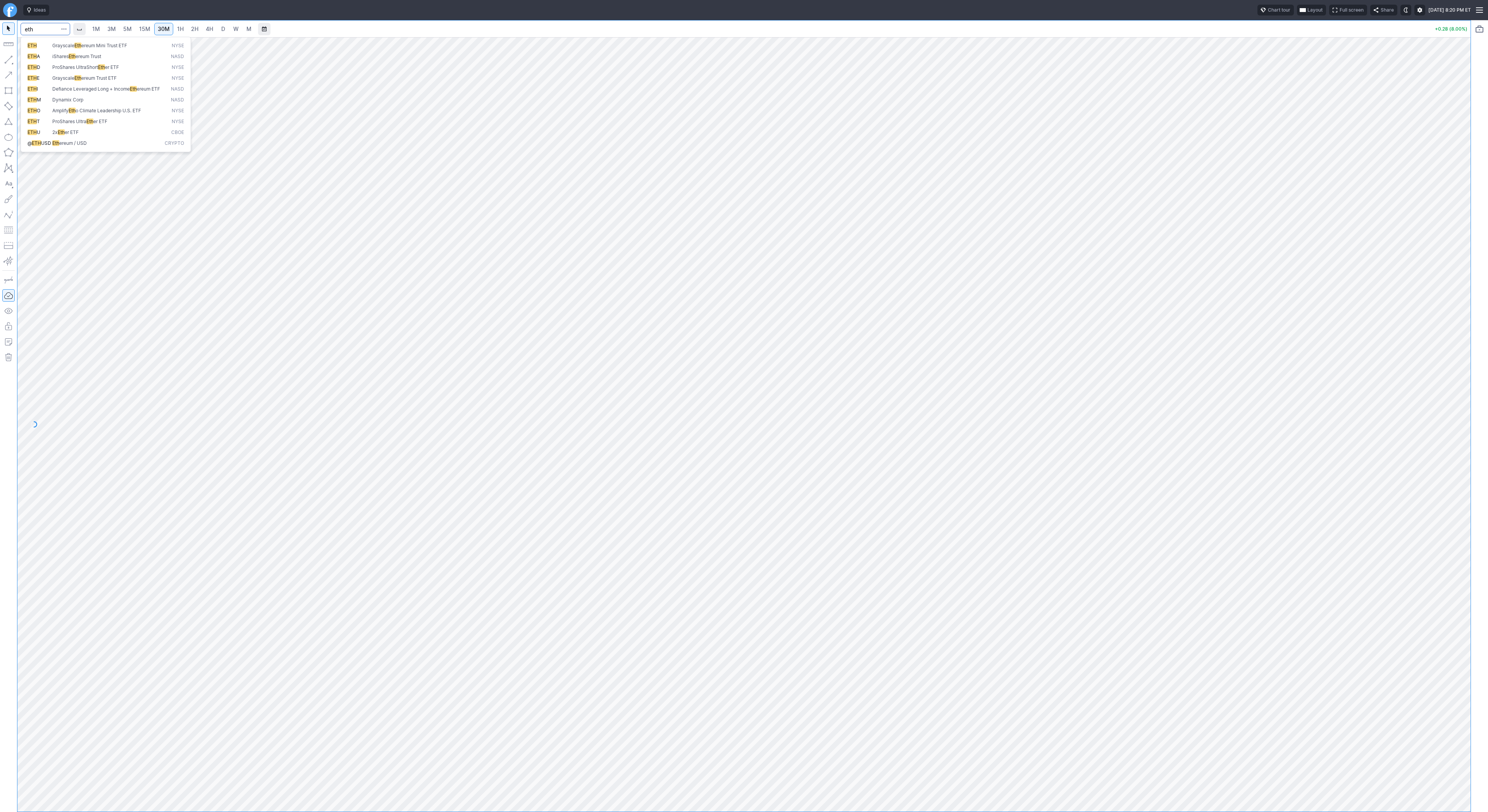
type input "eth"
click at [70, 146] on span "ereum / USD" at bounding box center [72, 143] width 28 height 6
click at [206, 29] on span "4H" at bounding box center [209, 29] width 7 height 6
click at [222, 29] on span "D" at bounding box center [223, 29] width 4 height 6
drag, startPoint x: 1466, startPoint y: 185, endPoint x: 1455, endPoint y: 254, distance: 69.9
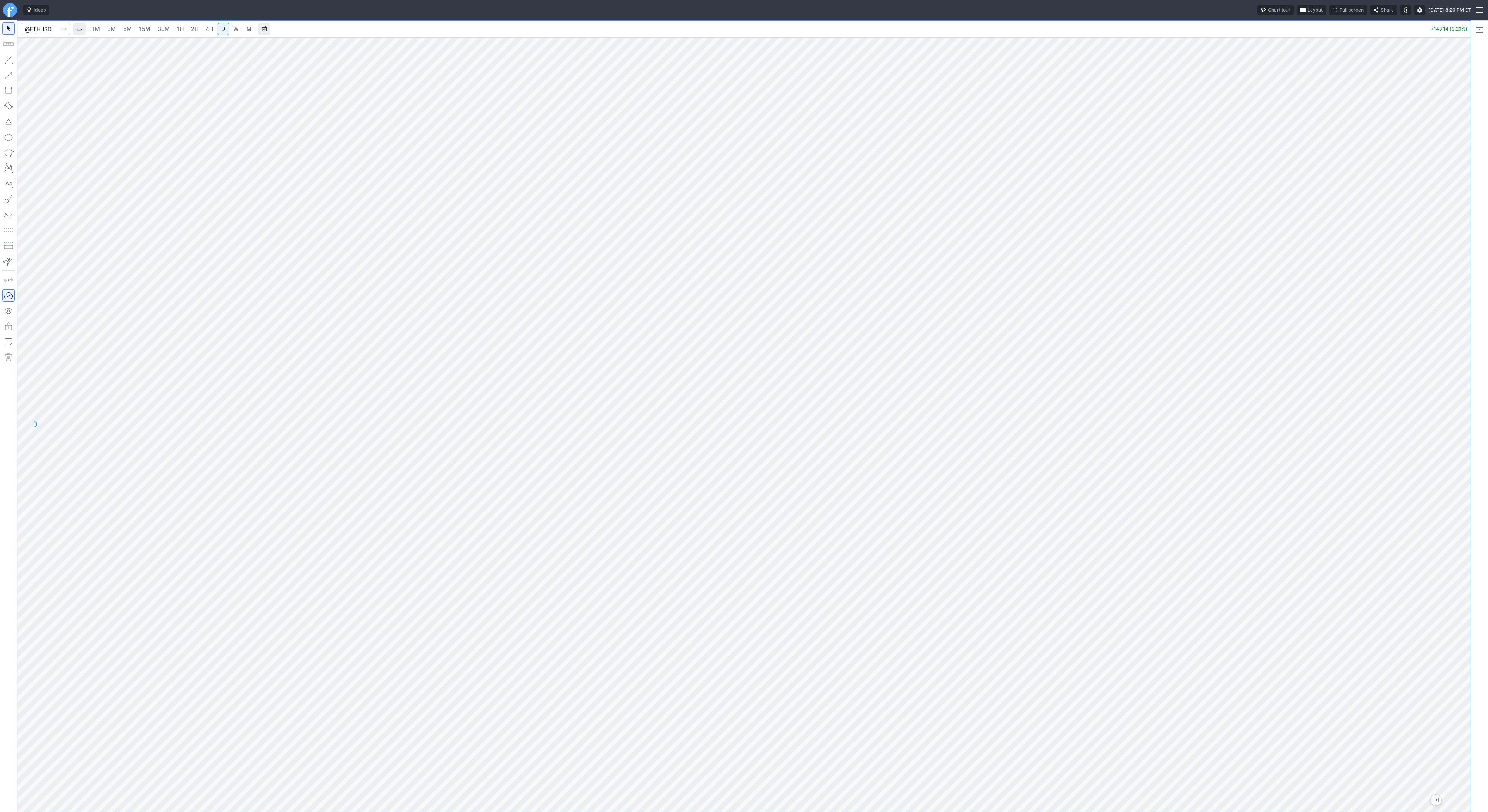
click at [1455, 254] on div at bounding box center [1462, 422] width 16 height 755
